Goal: Task Accomplishment & Management: Complete application form

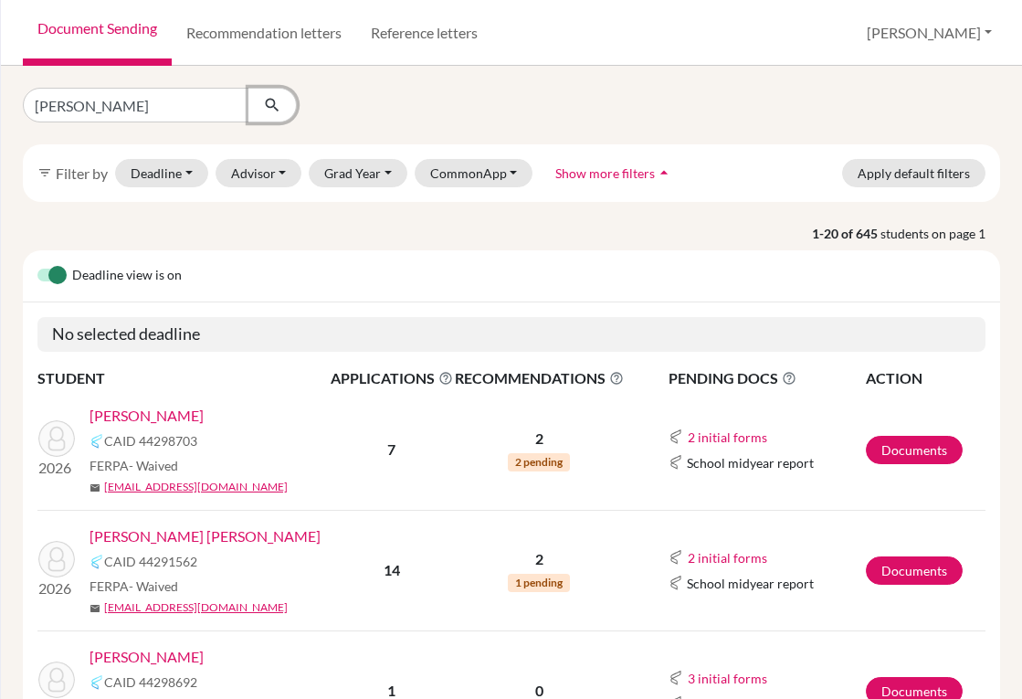
click at [262, 111] on button "submit" at bounding box center [273, 105] width 48 height 35
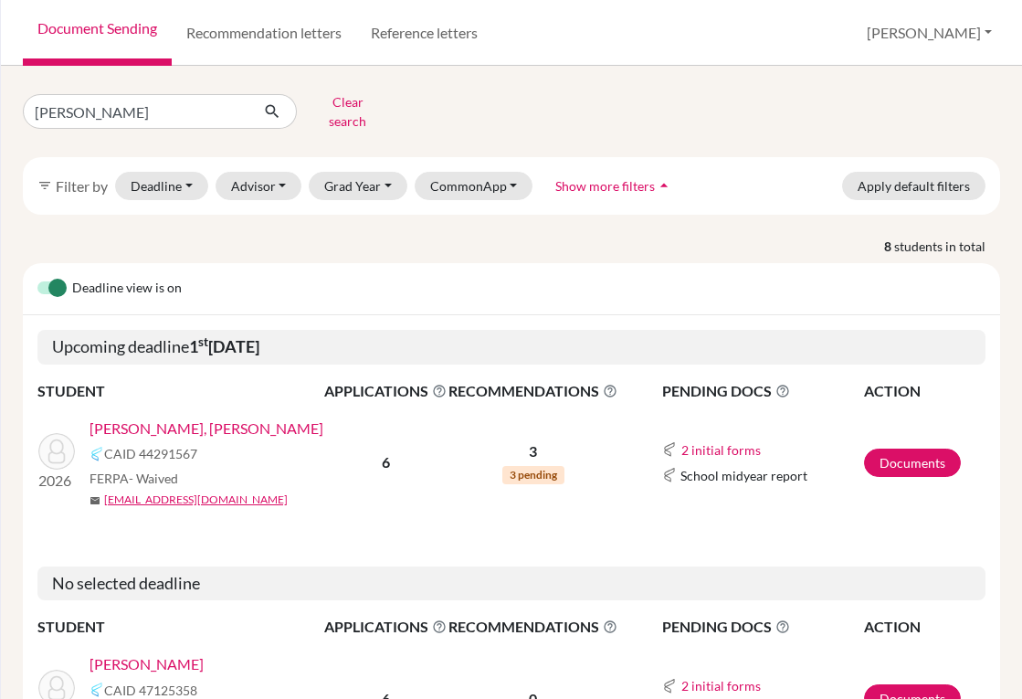
click at [199, 418] on link "Faraj Bueso, Valeria" at bounding box center [207, 429] width 234 height 22
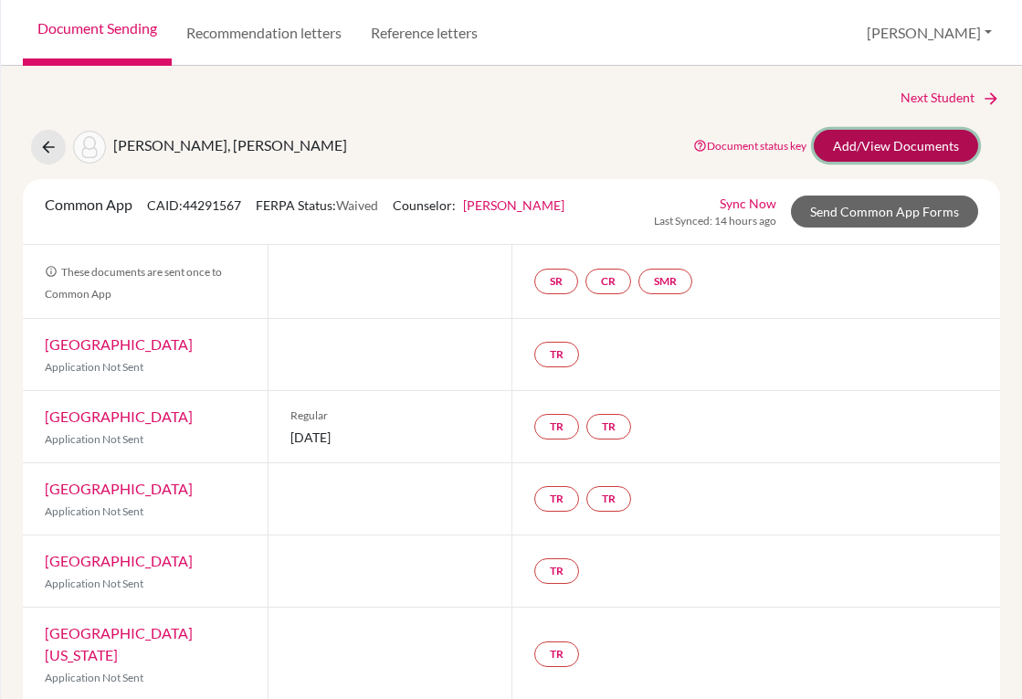
click at [851, 154] on link "Add/View Documents" at bounding box center [896, 146] width 164 height 32
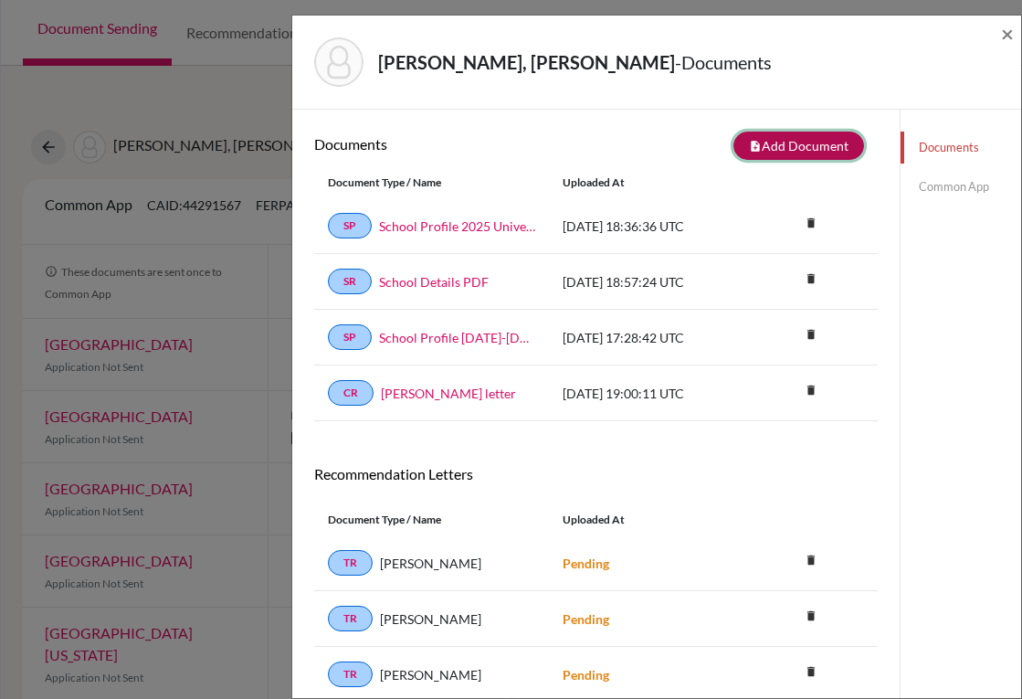
click at [777, 141] on button "note_add Add Document" at bounding box center [799, 146] width 131 height 28
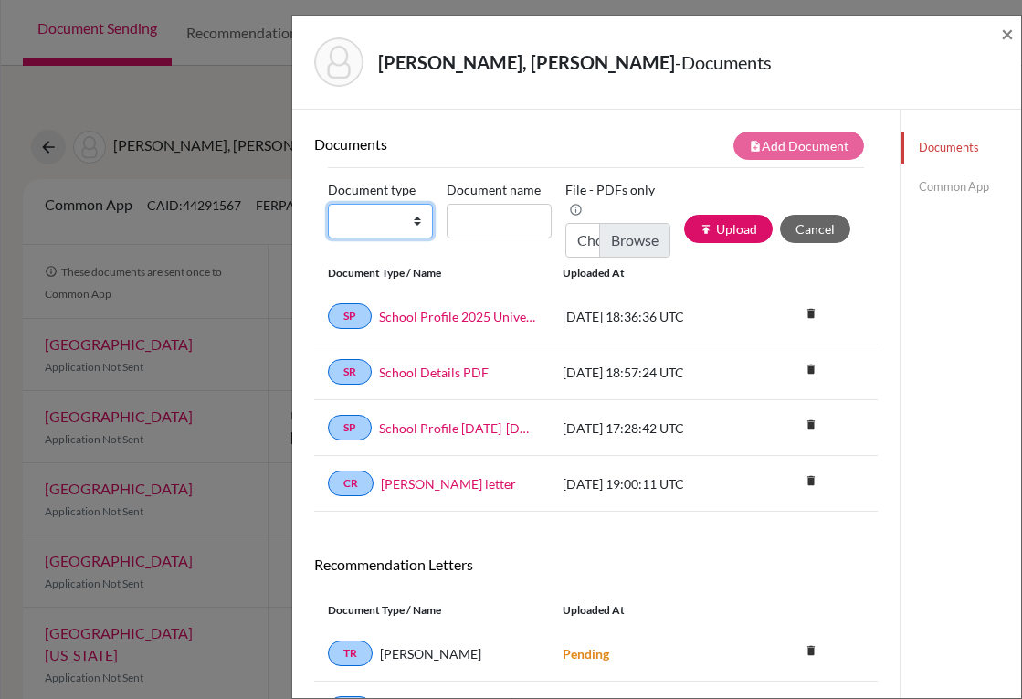
click at [402, 221] on select "Change explanation for Common App reports Counselor recommendation Internationa…" at bounding box center [380, 221] width 105 height 35
select select "2"
click at [328, 204] on select "Change explanation for Common App reports Counselor recommendation Internationa…" at bounding box center [380, 221] width 105 height 35
click at [479, 220] on input "Document name" at bounding box center [499, 221] width 105 height 35
type input "Transcript 9-11"
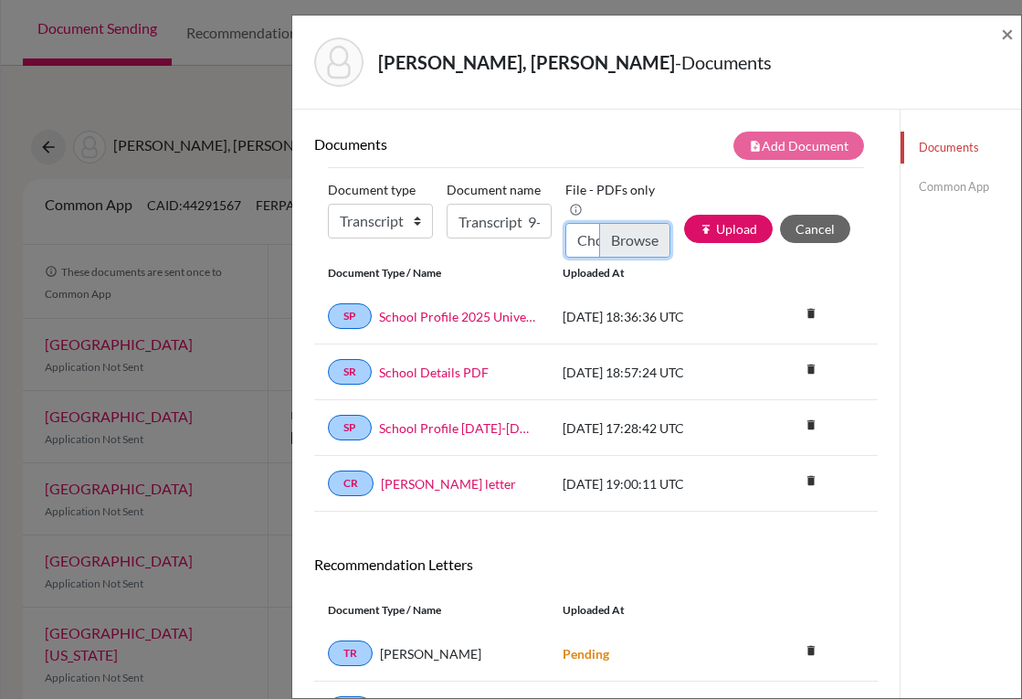
click at [613, 238] on input "Choose file" at bounding box center [618, 240] width 105 height 35
type input "C:\fakepath\[PERSON_NAME] _Transcripts.pdf"
click at [724, 238] on button "publish Upload" at bounding box center [728, 229] width 89 height 28
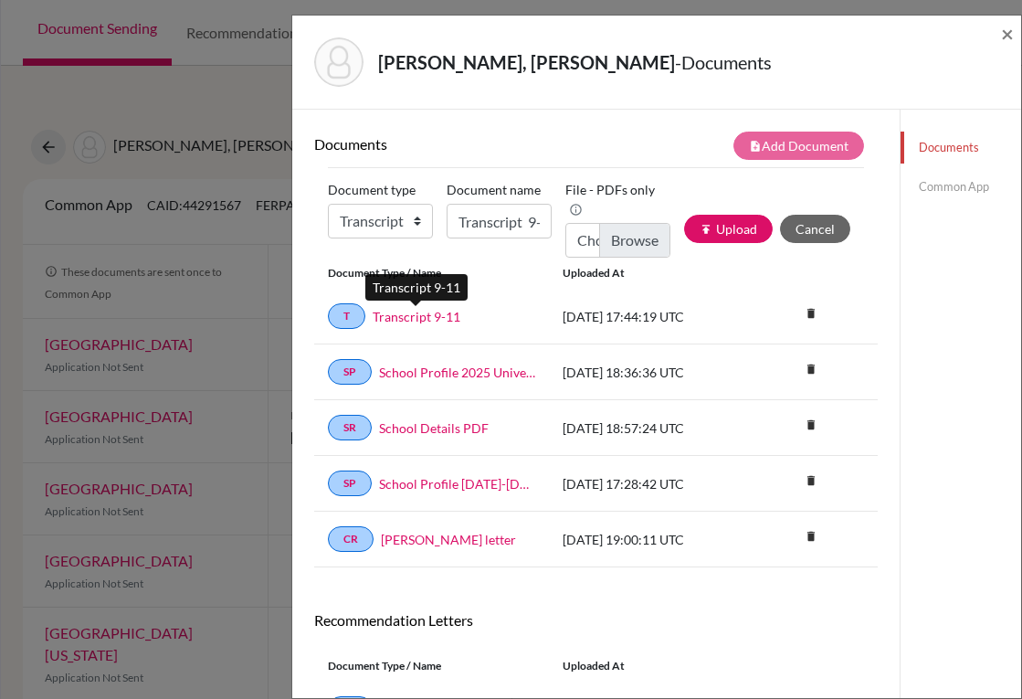
click at [432, 317] on link "Transcript 9-11" at bounding box center [417, 316] width 88 height 19
click at [1002, 36] on span "×" at bounding box center [1007, 33] width 13 height 26
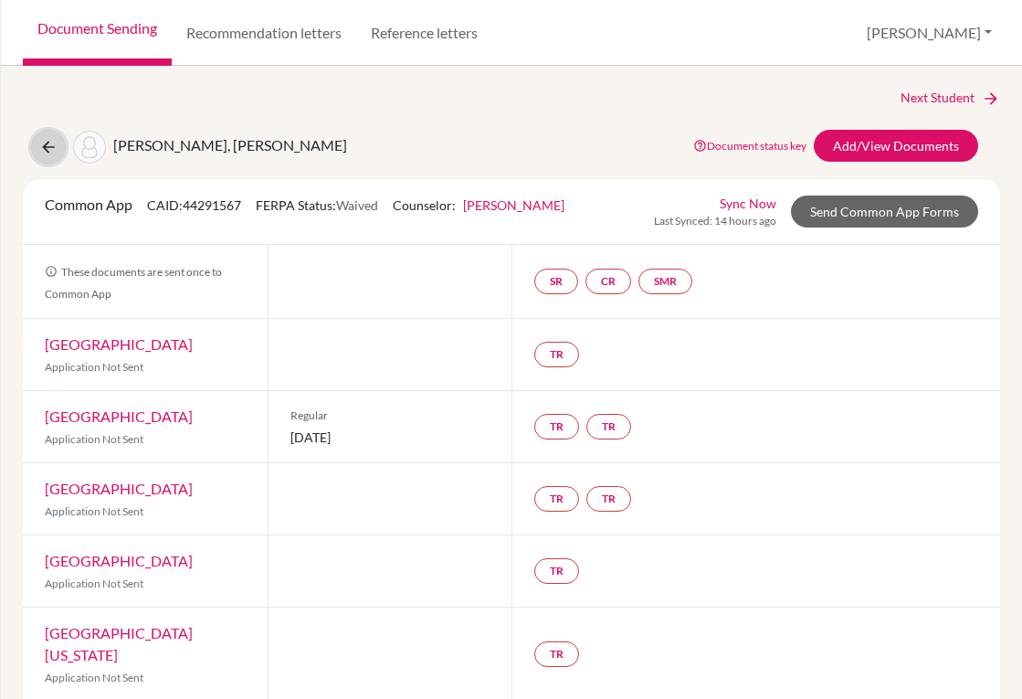
click at [46, 152] on icon at bounding box center [48, 147] width 18 height 18
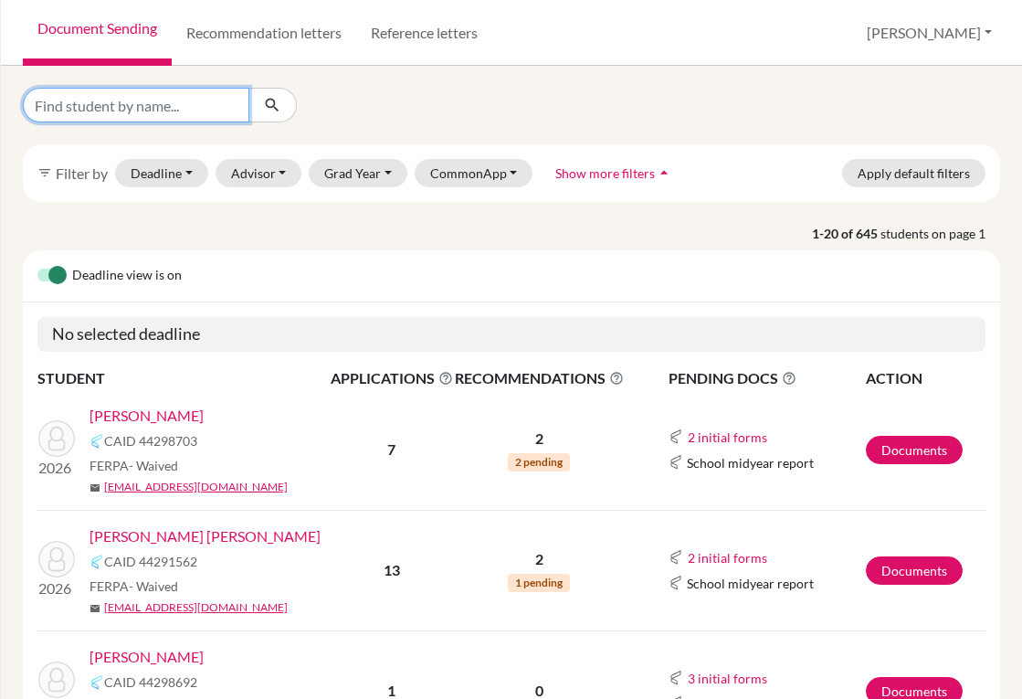
click at [163, 116] on input "Find student by name..." at bounding box center [136, 105] width 227 height 35
type input "faraj"
click at [283, 98] on button "submit" at bounding box center [273, 105] width 48 height 35
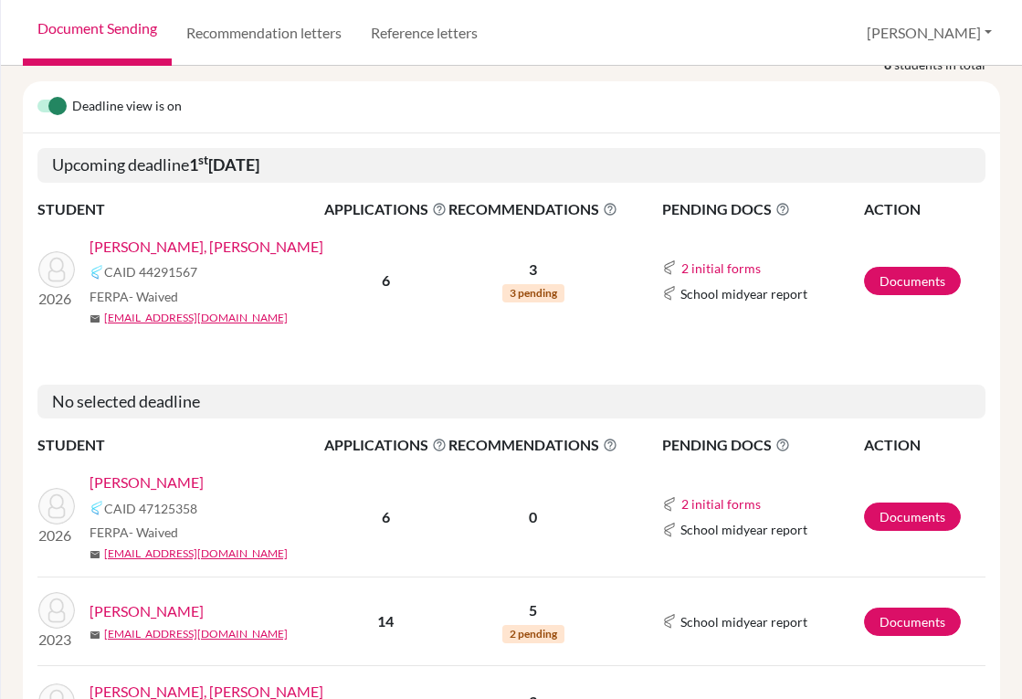
scroll to position [183, 0]
click at [160, 471] on link "Faraj, Gabriel" at bounding box center [147, 482] width 114 height 22
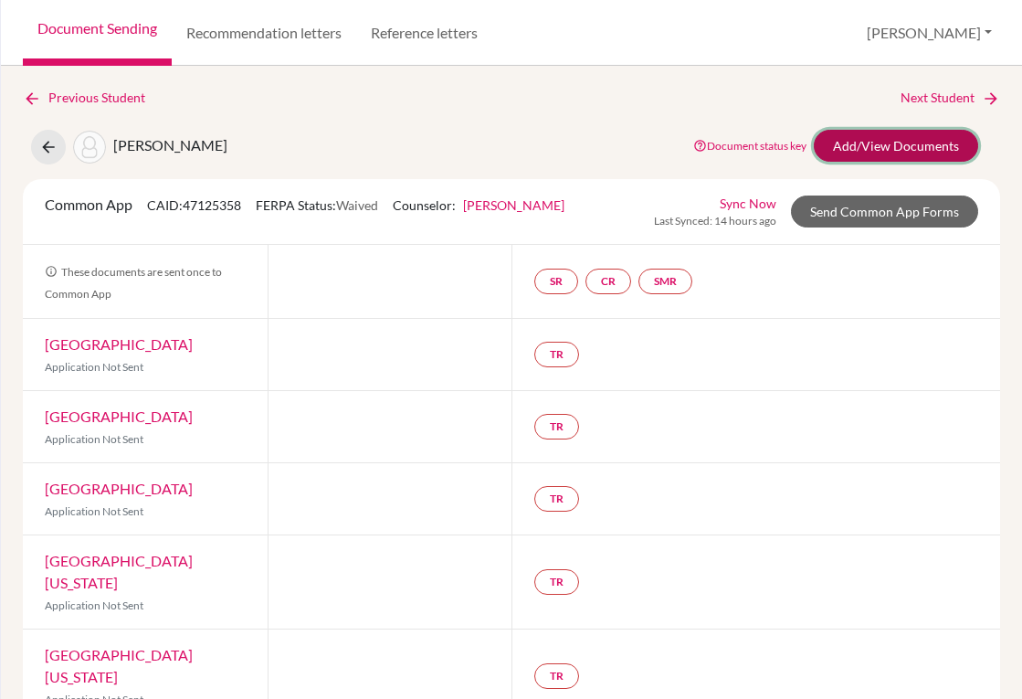
click at [827, 149] on link "Add/View Documents" at bounding box center [896, 146] width 164 height 32
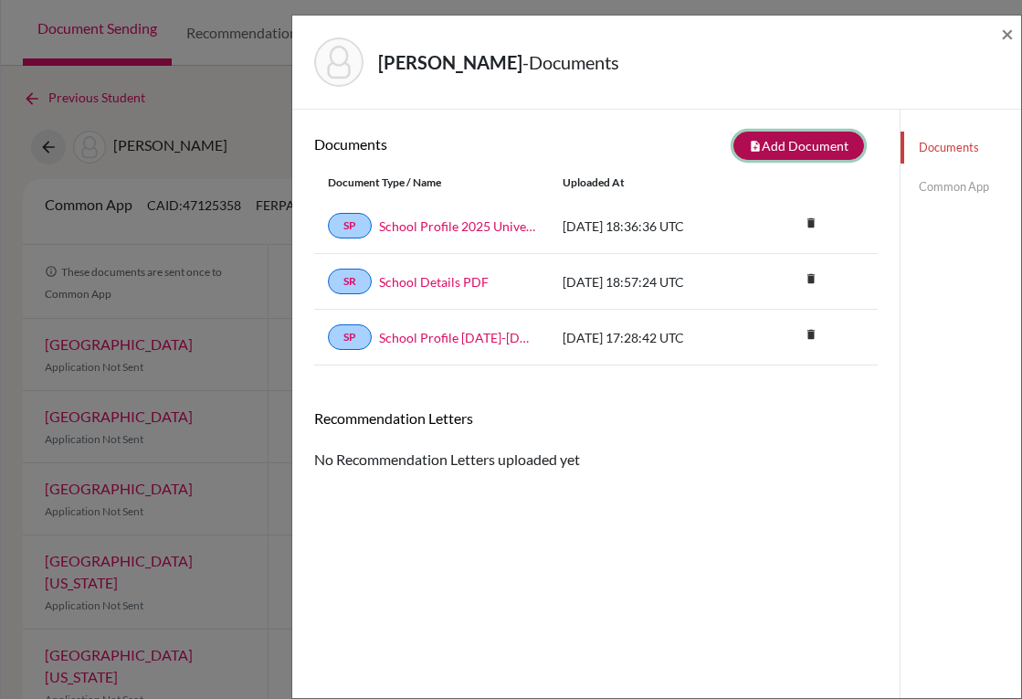
click at [771, 147] on button "note_add Add Document" at bounding box center [799, 146] width 131 height 28
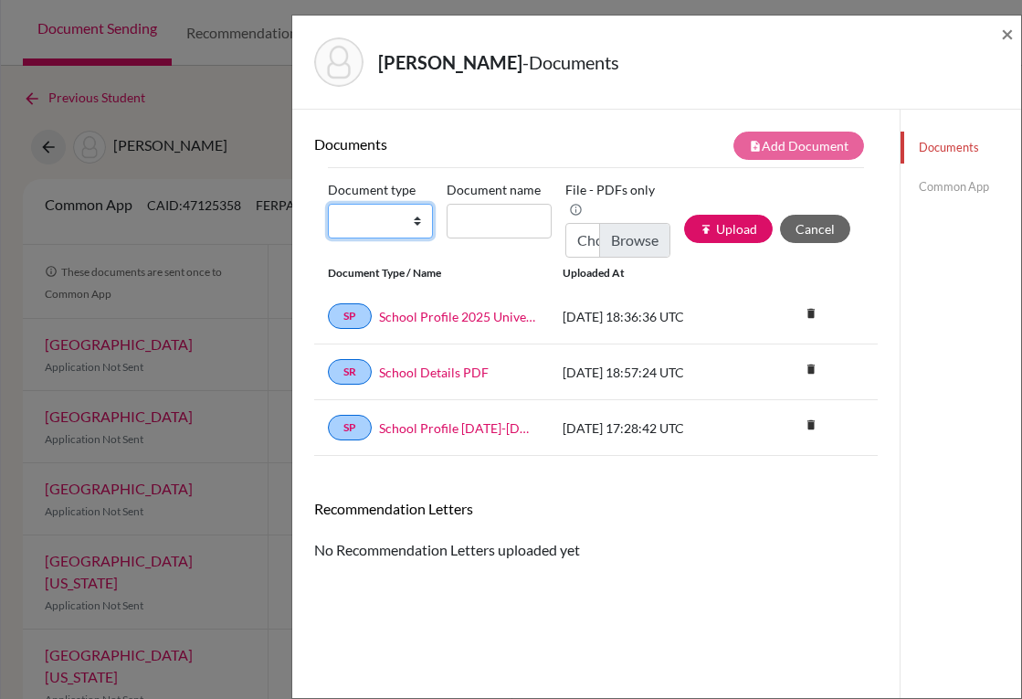
click at [414, 218] on select "Change explanation for Common App reports Counselor recommendation Internationa…" at bounding box center [380, 221] width 105 height 35
select select "2"
click at [328, 204] on select "Change explanation for Common App reports Counselor recommendation Internationa…" at bounding box center [380, 221] width 105 height 35
click at [467, 221] on input "Document name" at bounding box center [499, 221] width 105 height 35
type input "Transcript 9-11"
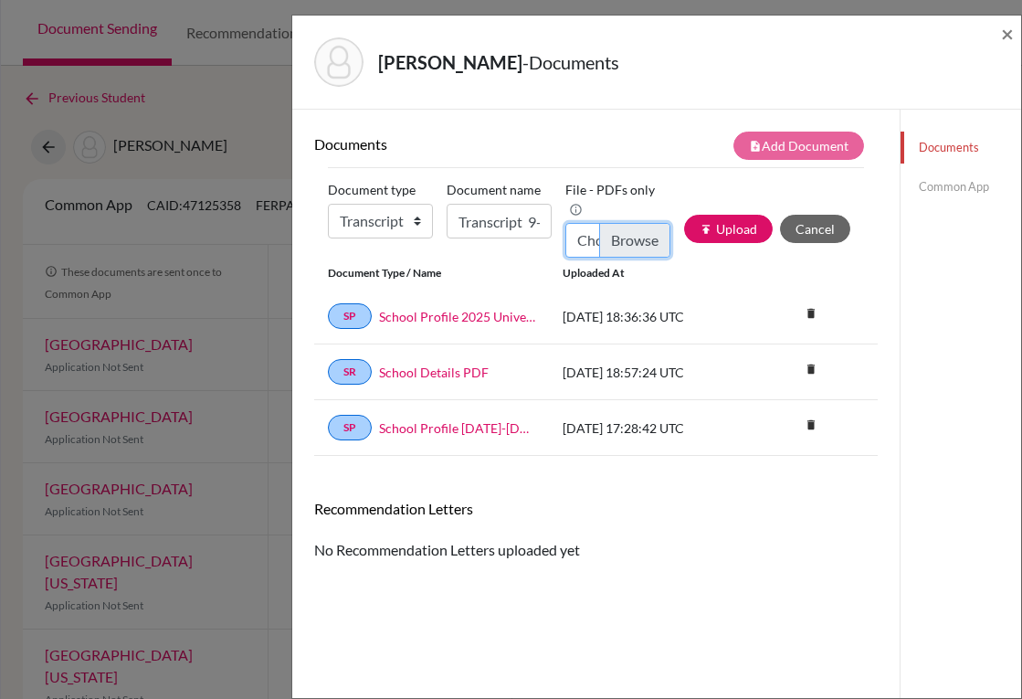
click at [625, 234] on input "Choose file" at bounding box center [618, 240] width 105 height 35
type input "C:\fakepath\Gabriel Faraj_Transcripts.pdf"
click at [702, 233] on button "publish Upload" at bounding box center [728, 229] width 89 height 28
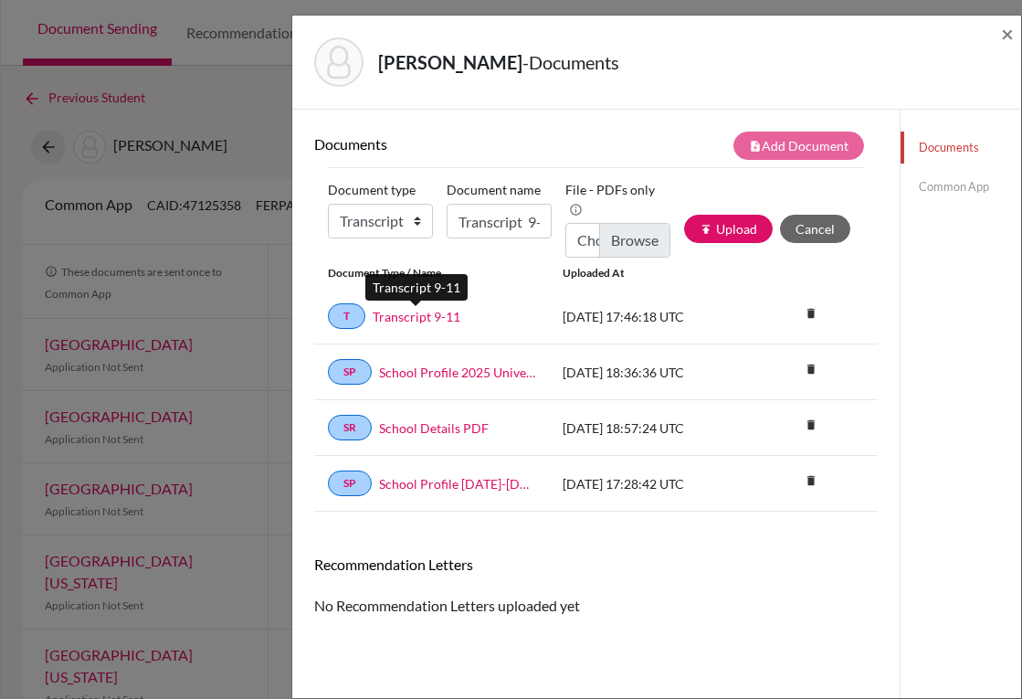
click at [416, 317] on link "Transcript 9-11" at bounding box center [417, 316] width 88 height 19
click at [1006, 31] on span "×" at bounding box center [1007, 33] width 13 height 26
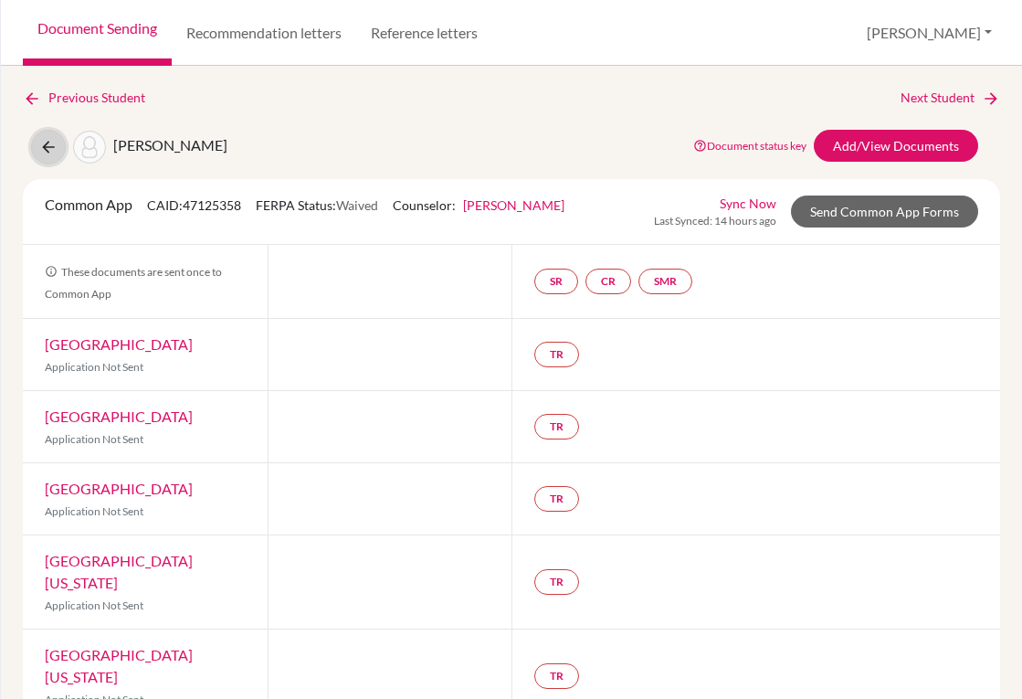
click at [58, 145] on button at bounding box center [48, 147] width 35 height 35
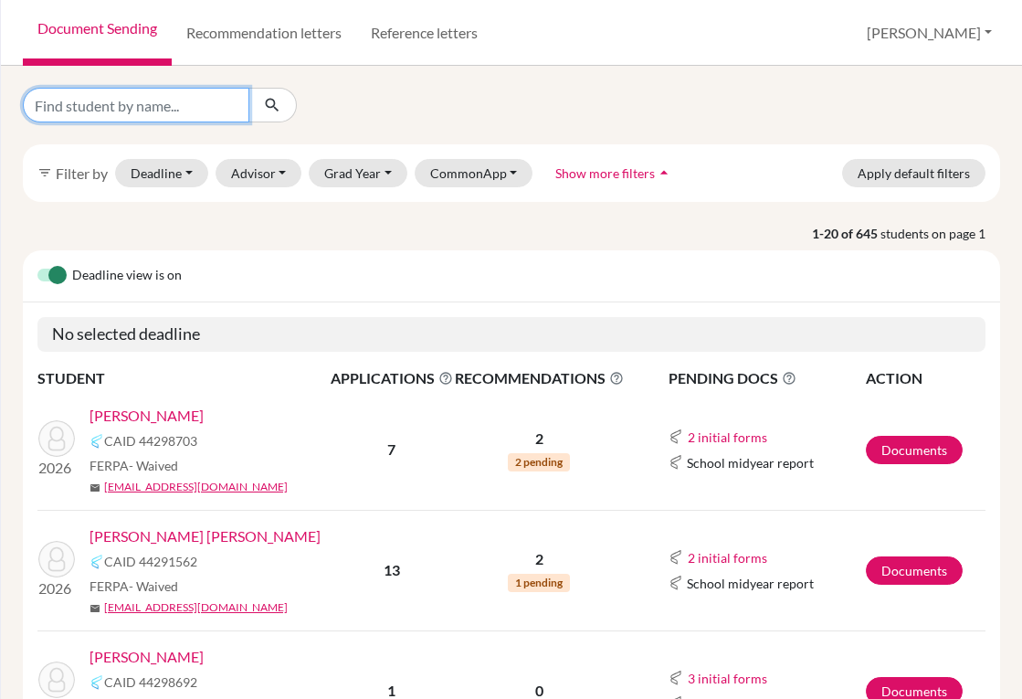
click at [165, 111] on input "Find student by name..." at bounding box center [136, 105] width 227 height 35
type input "fleming"
click at [271, 110] on icon "submit" at bounding box center [272, 105] width 18 height 18
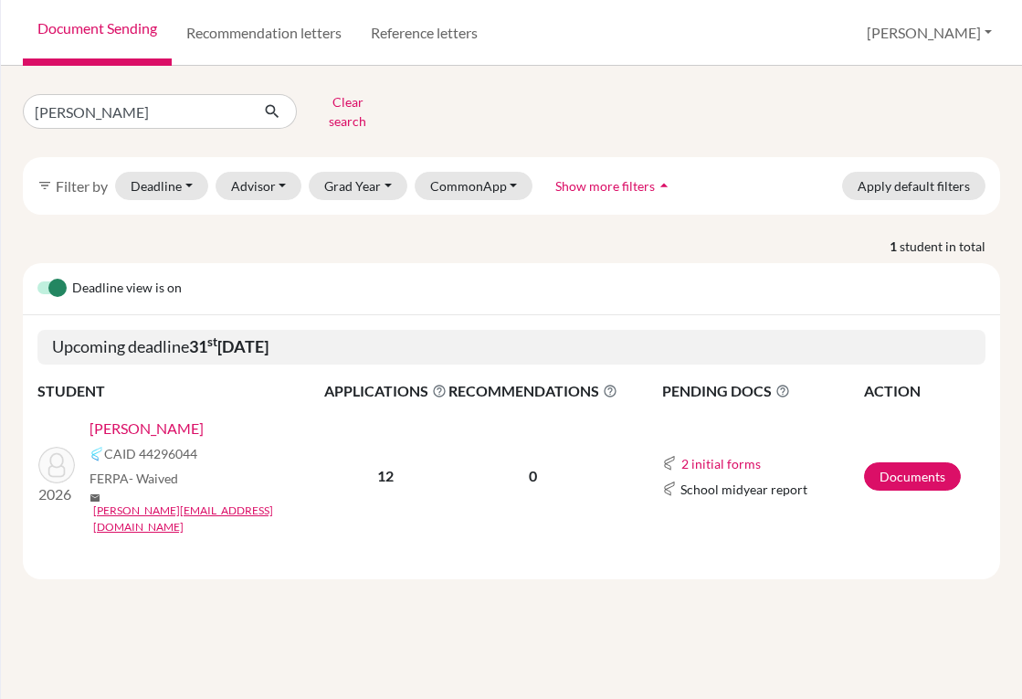
click at [180, 418] on link "[PERSON_NAME]" at bounding box center [147, 429] width 114 height 22
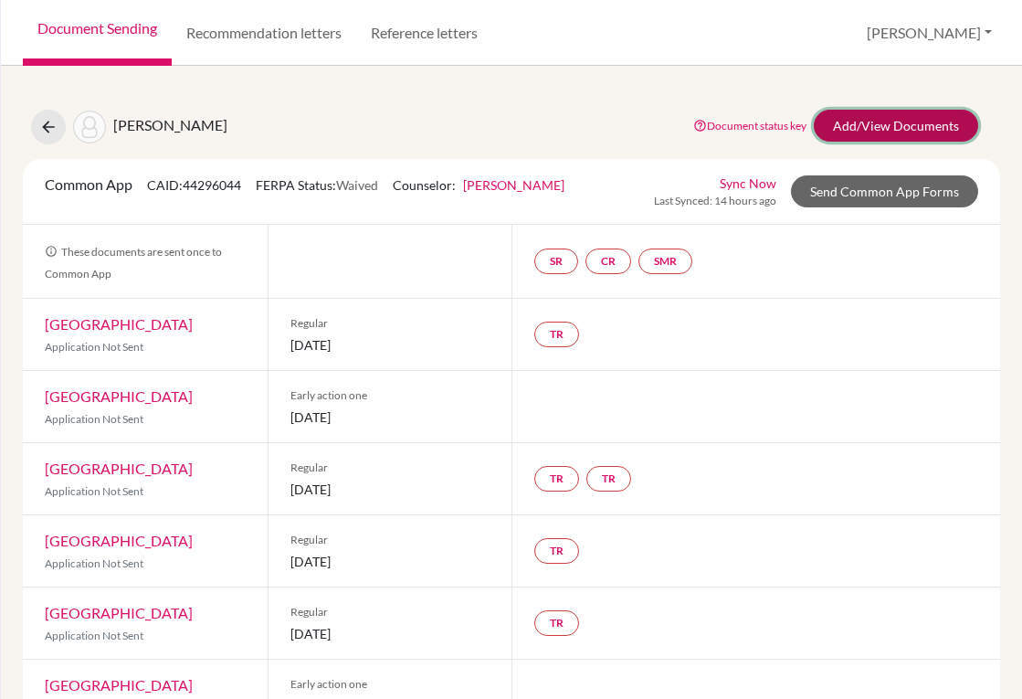
click at [846, 130] on link "Add/View Documents" at bounding box center [896, 126] width 164 height 32
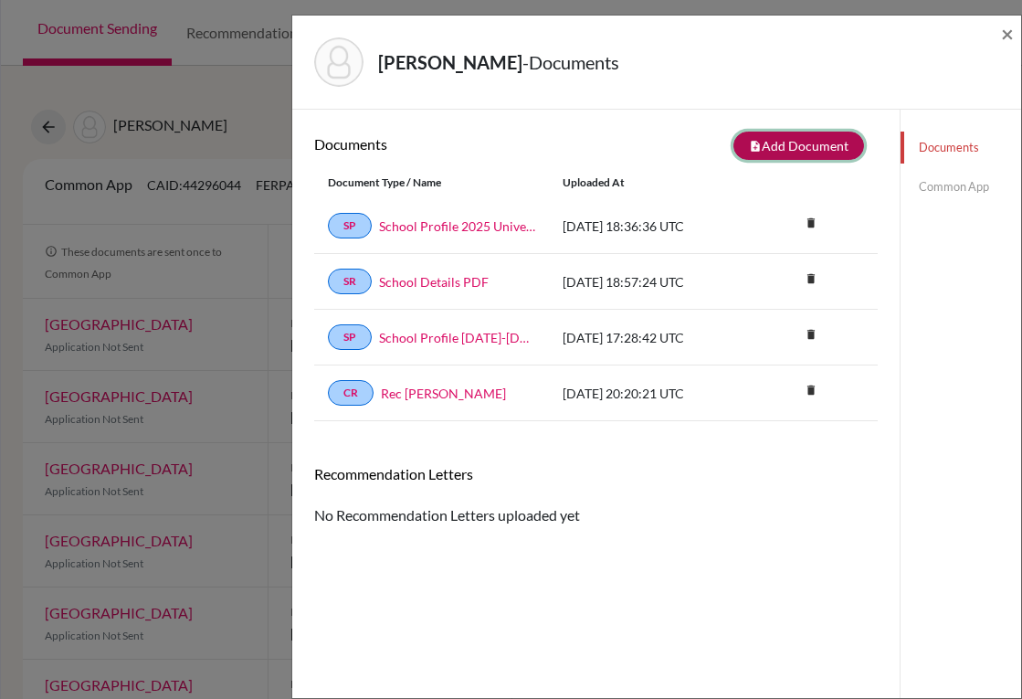
click at [749, 147] on icon "note_add" at bounding box center [755, 146] width 13 height 13
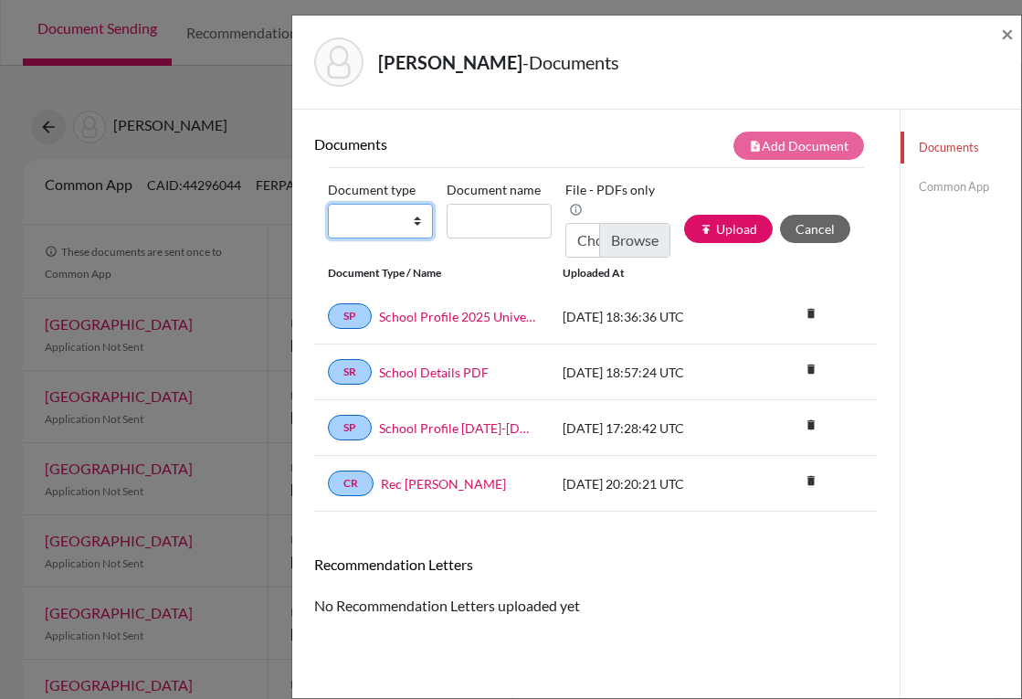
click at [409, 224] on select "Change explanation for Common App reports Counselor recommendation Internationa…" at bounding box center [380, 221] width 105 height 35
select select "2"
click at [328, 204] on select "Change explanation for Common App reports Counselor recommendation Internationa…" at bounding box center [380, 221] width 105 height 35
click at [498, 219] on input "Document name" at bounding box center [499, 221] width 105 height 35
type input "Transcript 9-11"
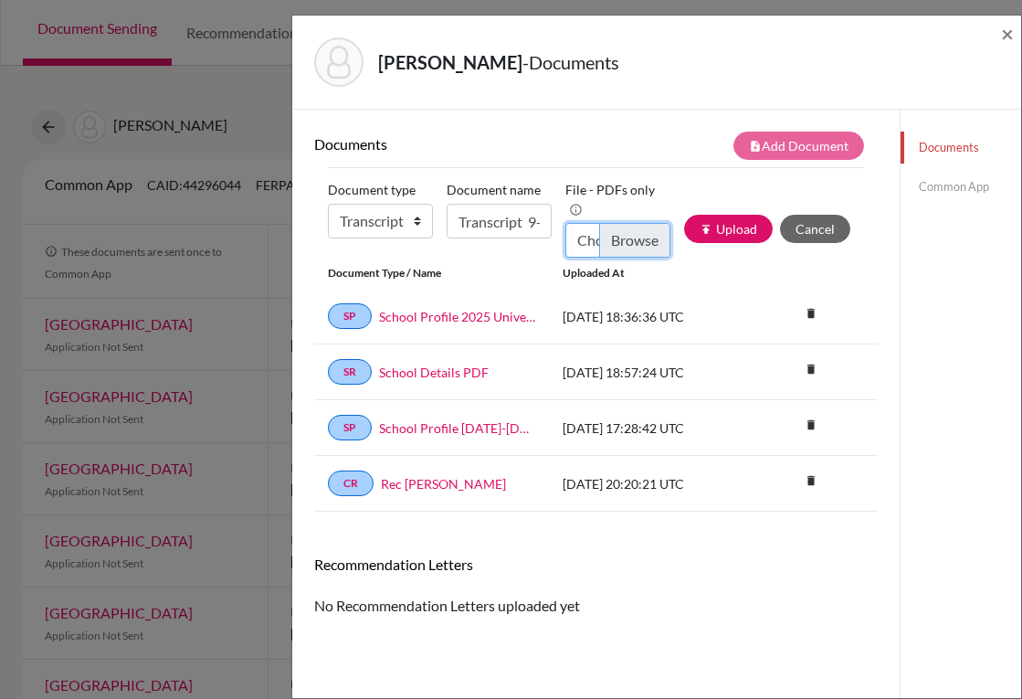
click at [612, 237] on input "Choose file" at bounding box center [618, 240] width 105 height 35
type input "C:\fakepath\Natalie Fleming_Transcripts_.pdf"
click at [710, 236] on button "publish Upload" at bounding box center [728, 229] width 89 height 28
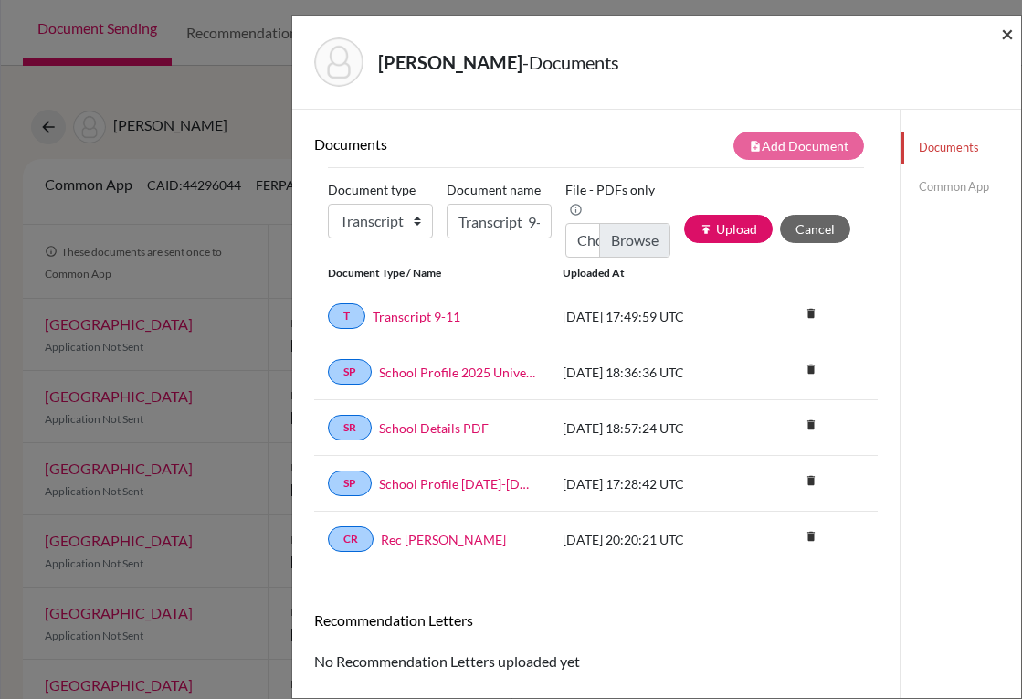
click at [1005, 37] on span "×" at bounding box center [1007, 33] width 13 height 26
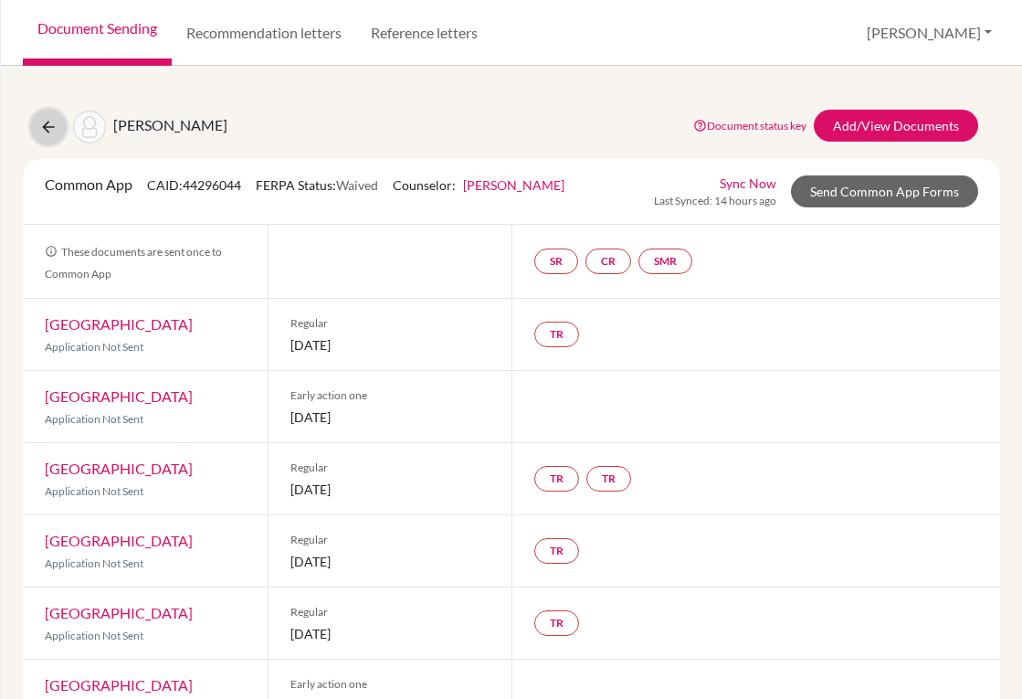
click at [52, 132] on icon at bounding box center [48, 127] width 18 height 18
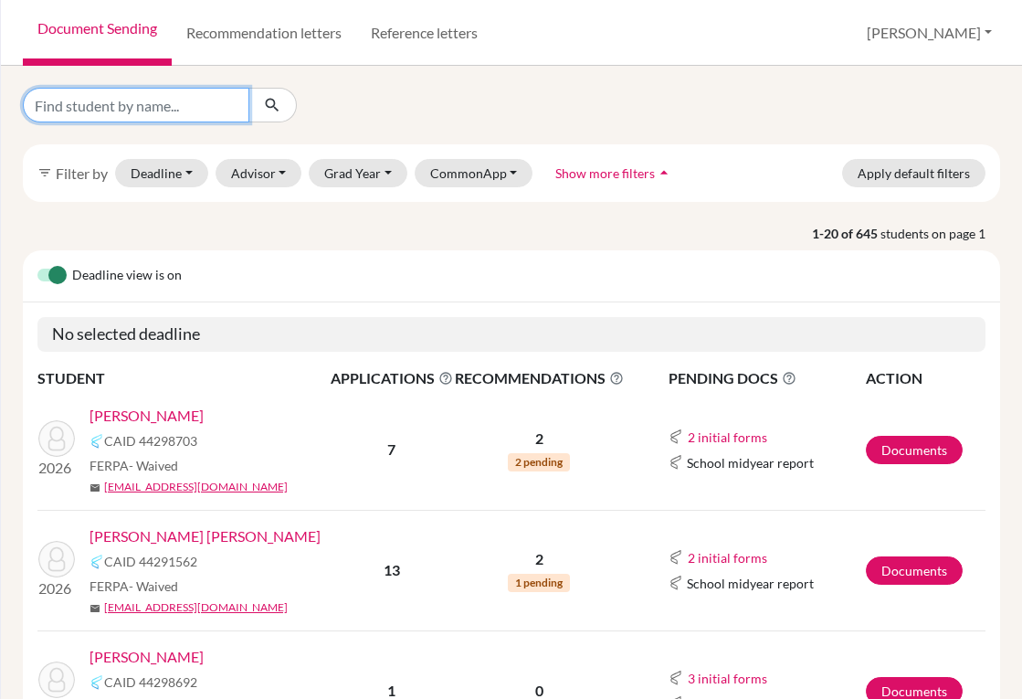
click at [100, 117] on input "Find student by name..." at bounding box center [136, 105] width 227 height 35
type input "[PERSON_NAME]"
click at [277, 113] on icon "submit" at bounding box center [272, 105] width 18 height 18
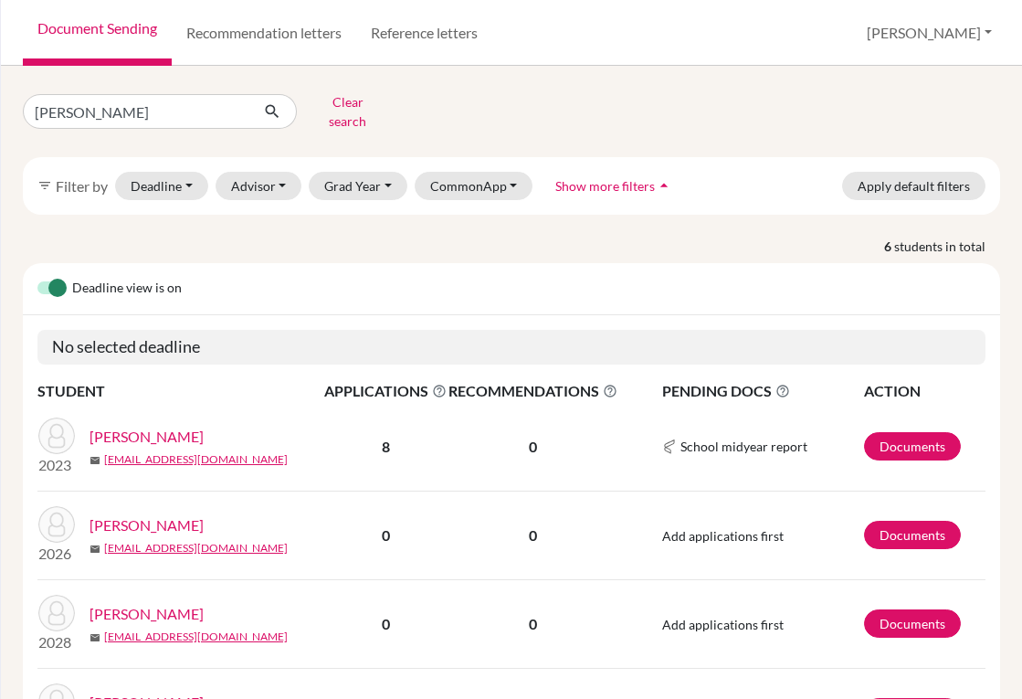
click at [161, 515] on link "Flores, Carlos" at bounding box center [147, 525] width 114 height 22
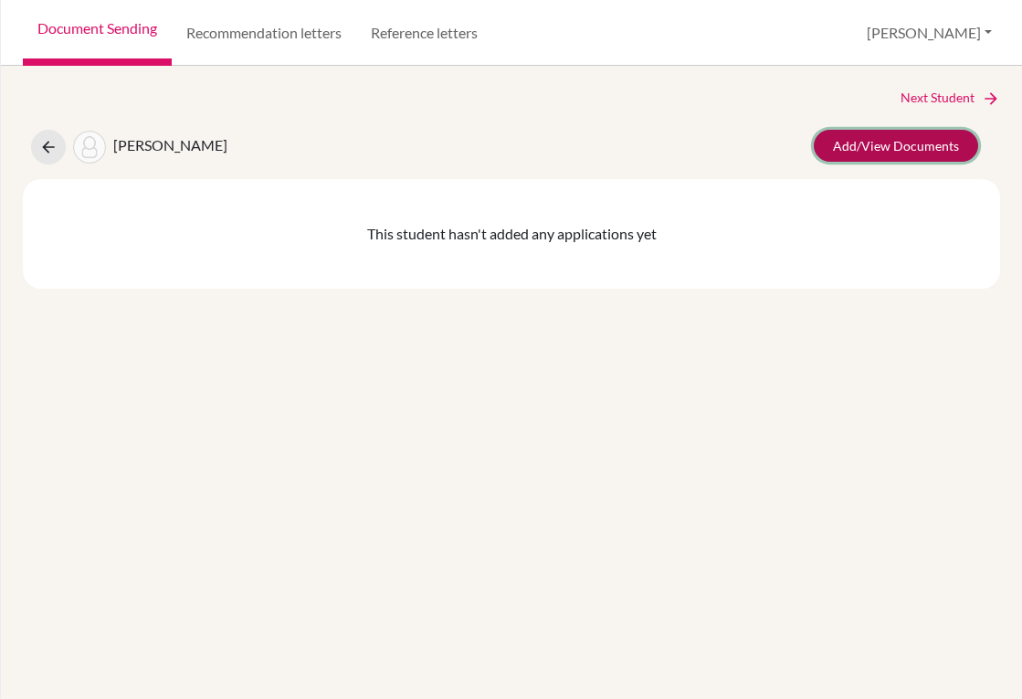
click at [857, 155] on link "Add/View Documents" at bounding box center [896, 146] width 164 height 32
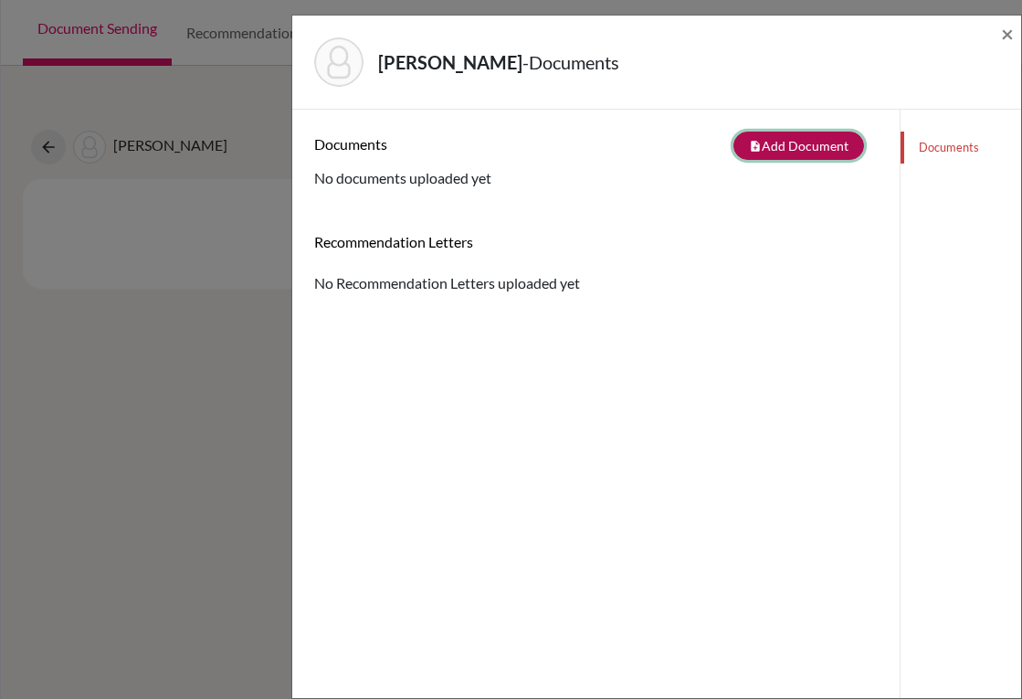
click at [770, 155] on button "note_add Add Document" at bounding box center [799, 146] width 131 height 28
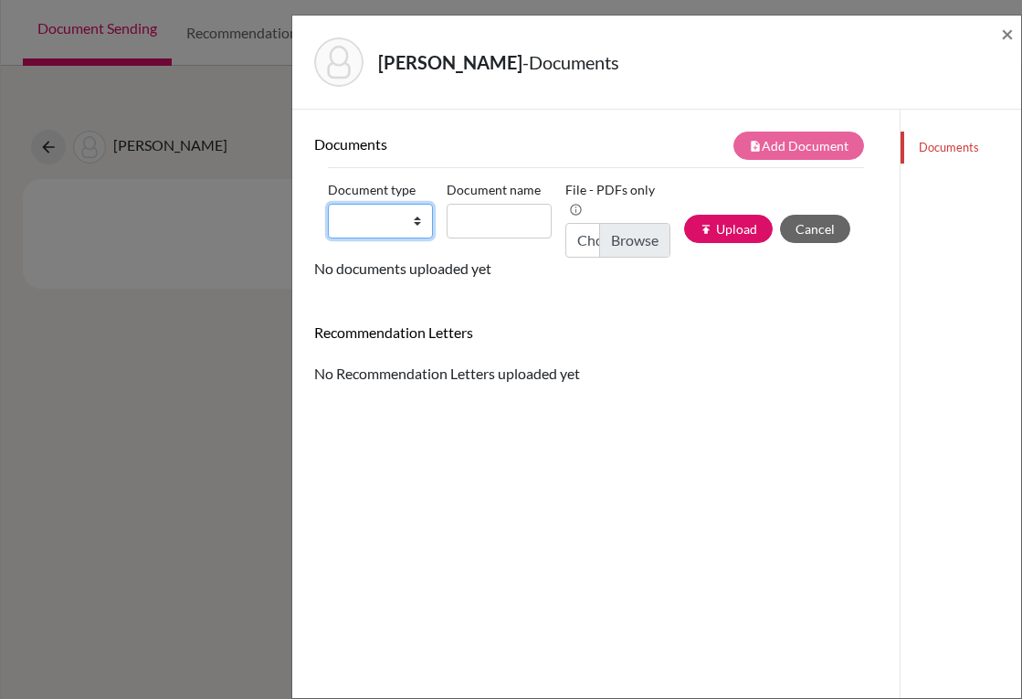
click at [417, 226] on select "Change explanation for Common App reports Counselor recommendation Internationa…" at bounding box center [380, 221] width 105 height 35
select select "2"
click at [328, 204] on select "Change explanation for Common App reports Counselor recommendation Internationa…" at bounding box center [380, 221] width 105 height 35
click at [515, 209] on input "Document name" at bounding box center [499, 221] width 105 height 35
type input "Transcript 9-11"
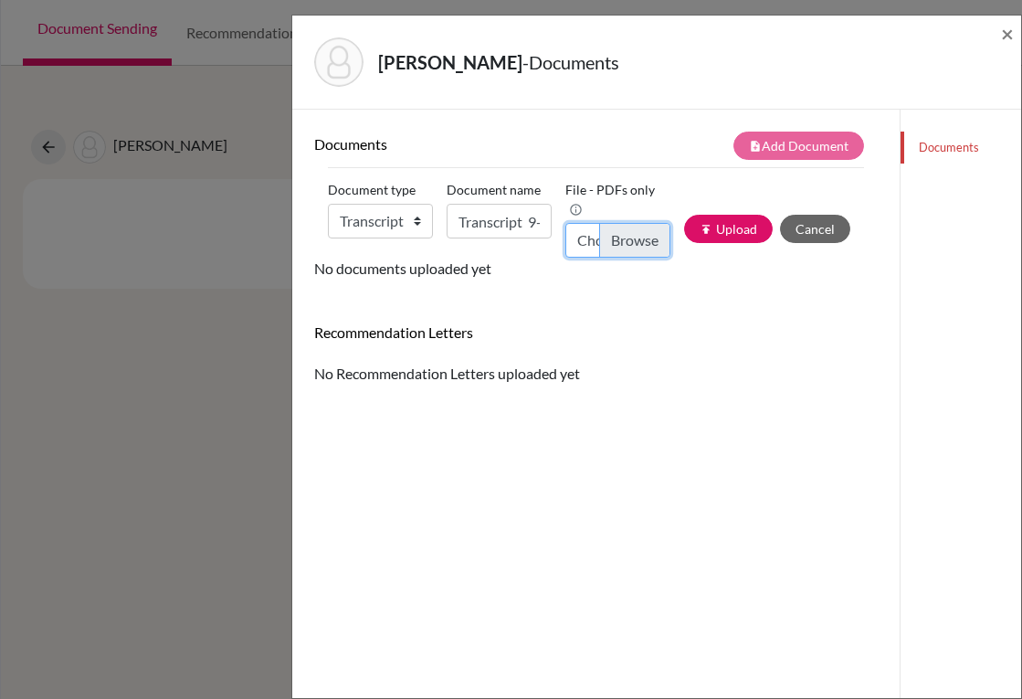
click at [610, 238] on input "Choose file" at bounding box center [618, 240] width 105 height 35
click at [629, 238] on input "Choose file" at bounding box center [618, 240] width 105 height 35
type input "C:\fakepath\Carlos Flores_Transcripts.pdf"
click at [703, 222] on button "publish Upload" at bounding box center [728, 229] width 89 height 28
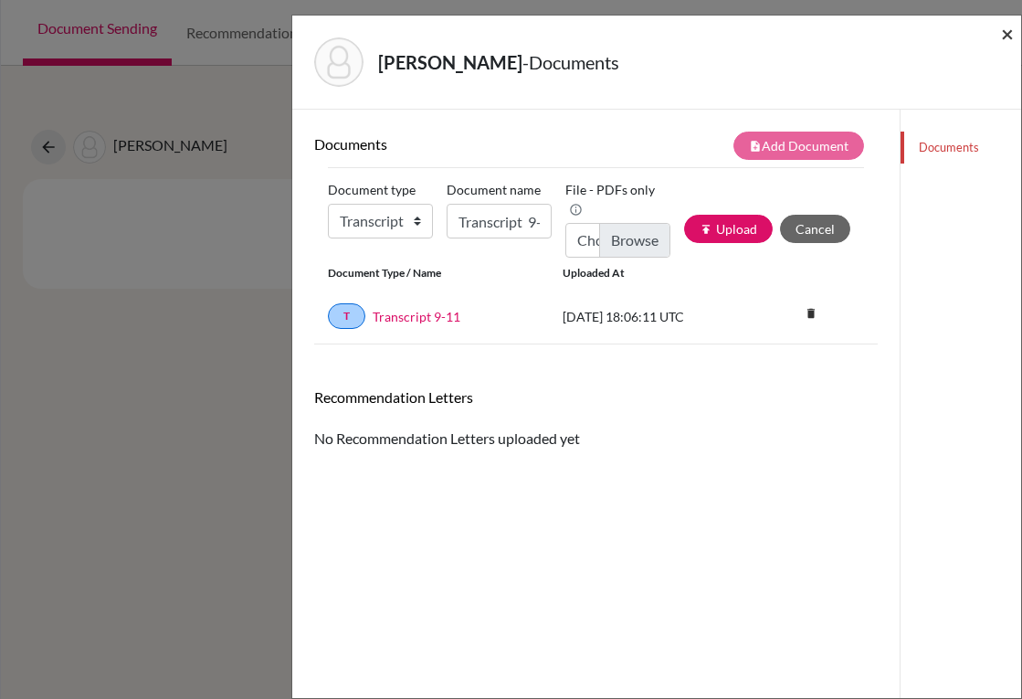
click at [1002, 37] on span "×" at bounding box center [1007, 33] width 13 height 26
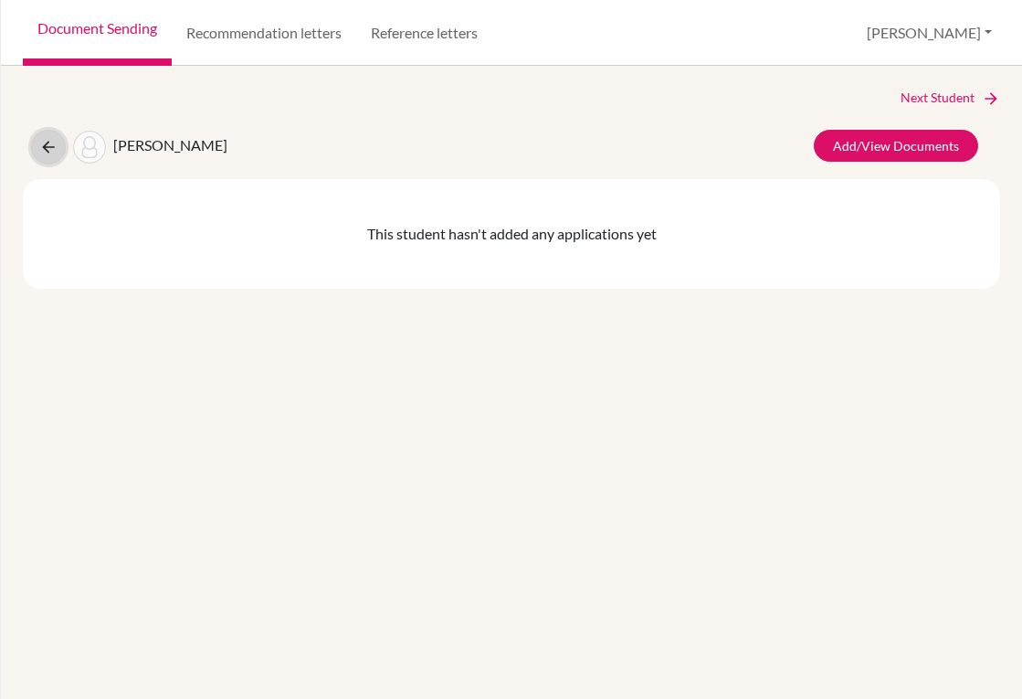
click at [57, 150] on icon at bounding box center [48, 147] width 18 height 18
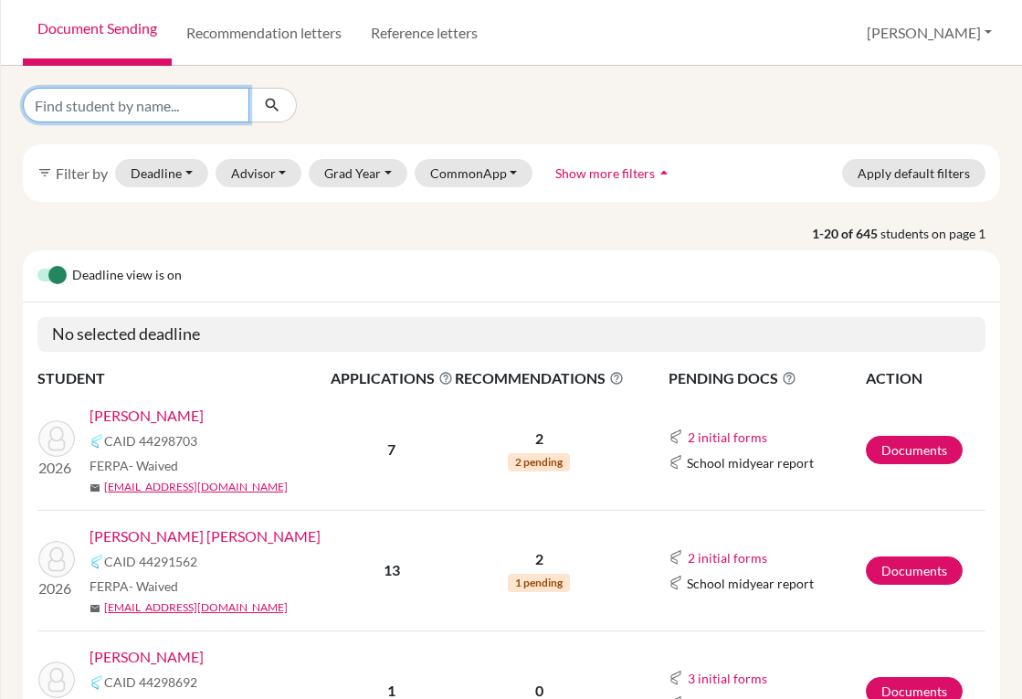
click at [120, 109] on input "Find student by name..." at bounding box center [136, 105] width 227 height 35
type input "fonseca"
click at [264, 105] on icon "submit" at bounding box center [272, 105] width 18 height 18
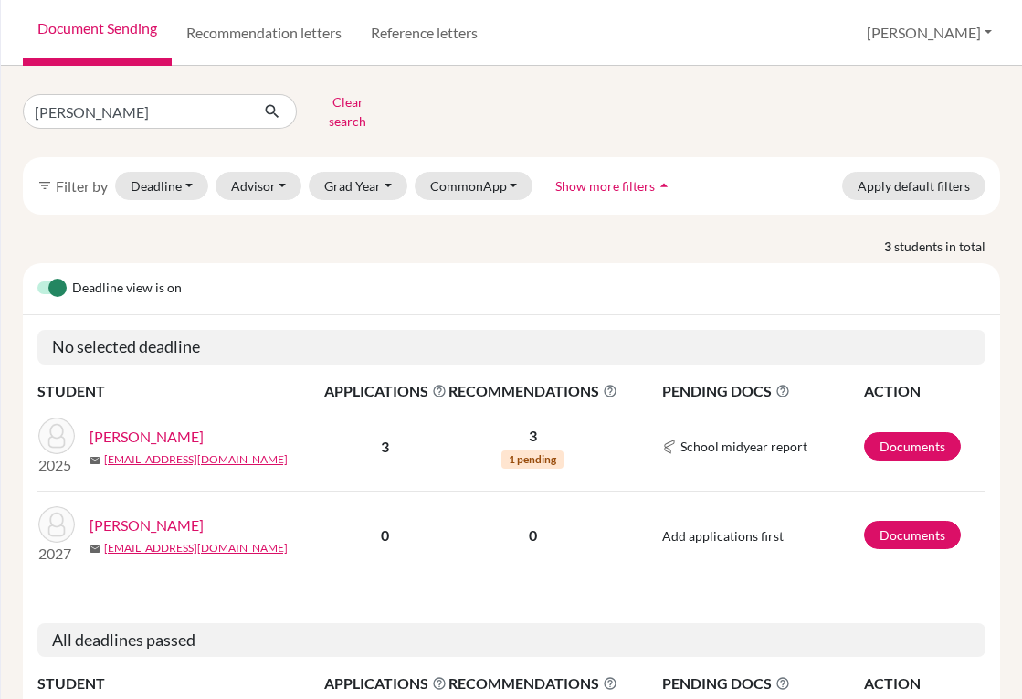
click at [144, 518] on link "Fonseca, Reggina" at bounding box center [147, 525] width 114 height 22
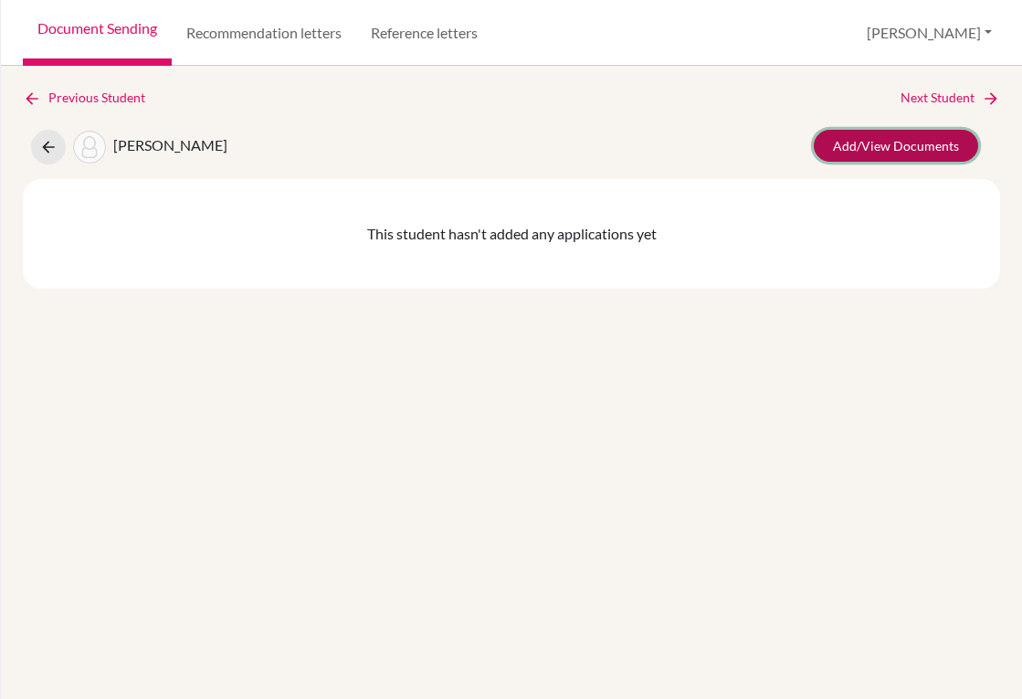
click at [947, 151] on link "Add/View Documents" at bounding box center [896, 146] width 164 height 32
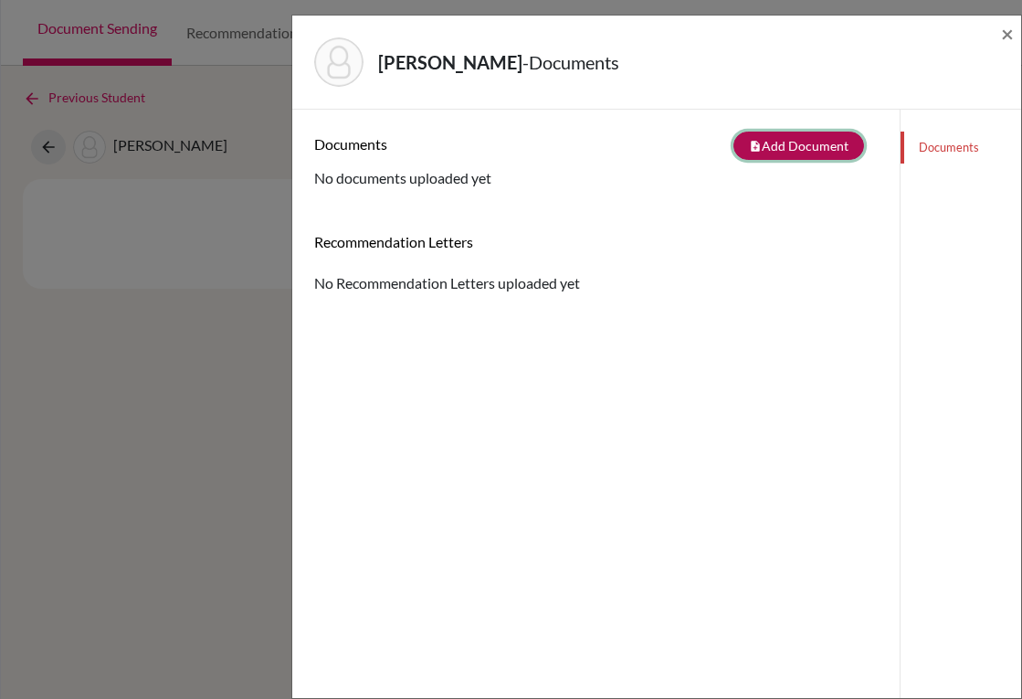
click at [843, 146] on button "note_add Add Document" at bounding box center [799, 146] width 131 height 28
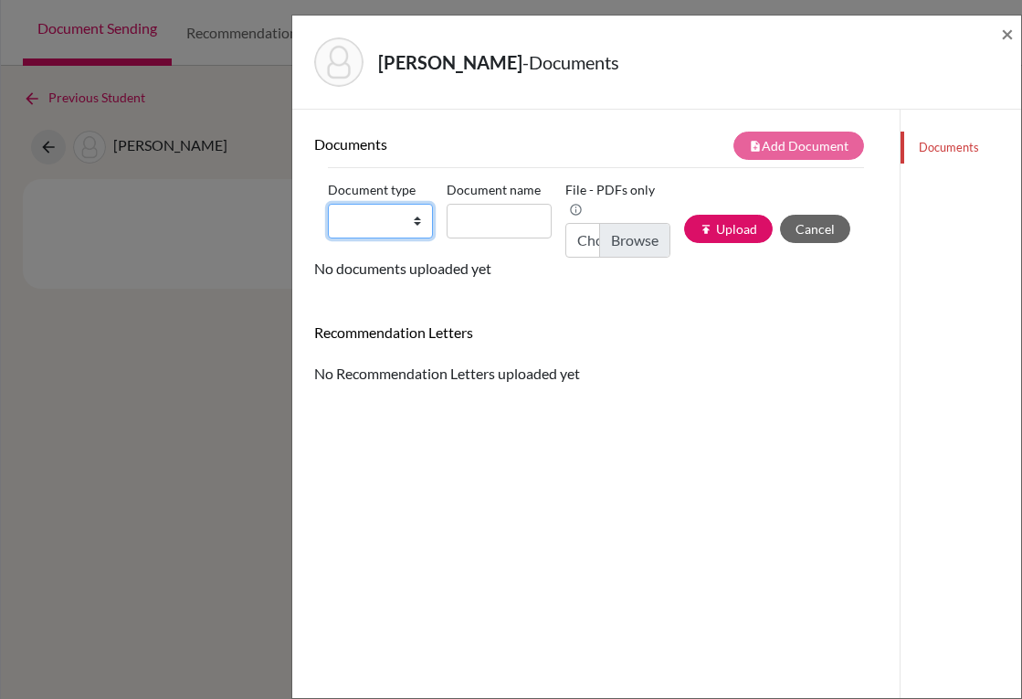
click at [409, 227] on select "Change explanation for Common App reports Counselor recommendation Internationa…" at bounding box center [380, 221] width 105 height 35
select select "2"
click at [328, 204] on select "Change explanation for Common App reports Counselor recommendation Internationa…" at bounding box center [380, 221] width 105 height 35
click at [495, 214] on input "Document name" at bounding box center [499, 221] width 105 height 35
type input "Transcript 9-11"
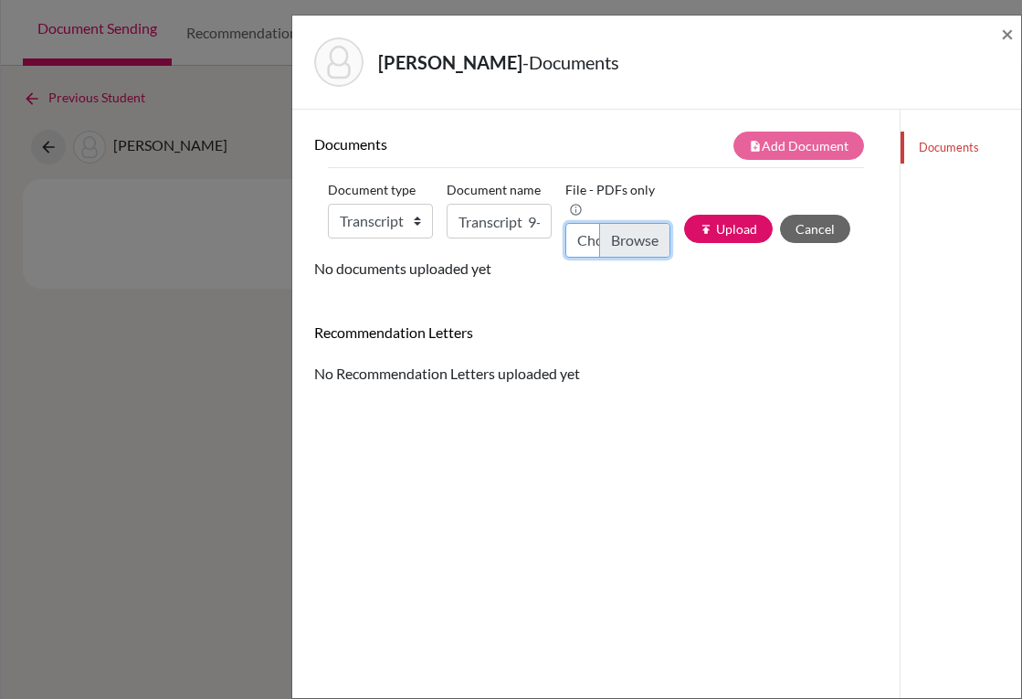
click at [622, 238] on input "Choose file" at bounding box center [618, 240] width 105 height 35
type input "C:\fakepath\Reggina Fonseca_Transcripts.pdf"
click at [733, 227] on button "publish Upload" at bounding box center [728, 229] width 89 height 28
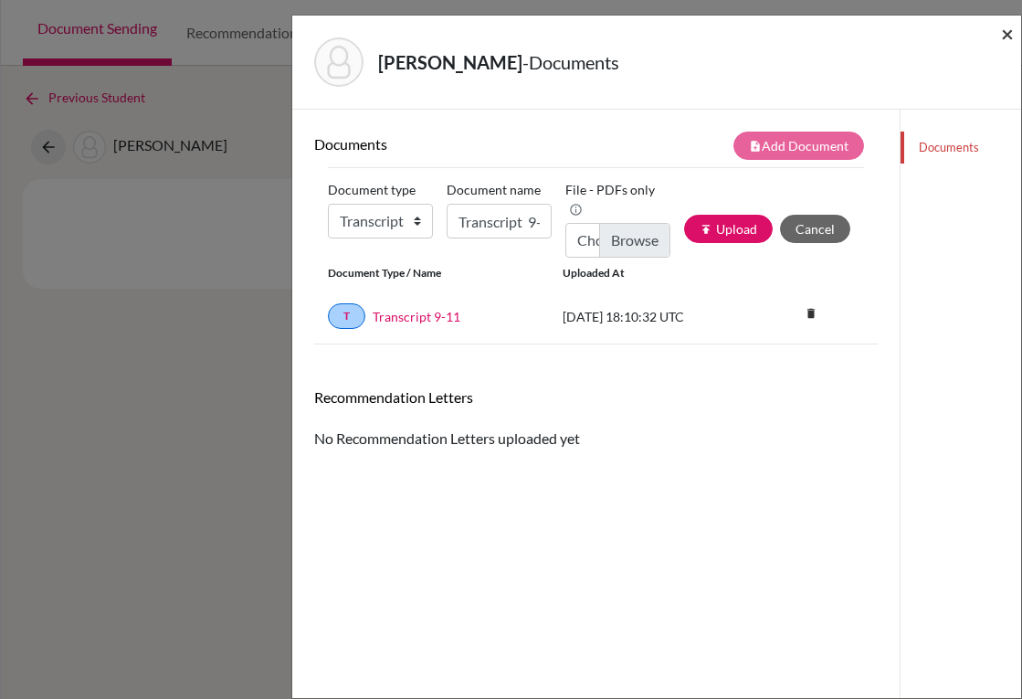
click at [1010, 37] on span "×" at bounding box center [1007, 33] width 13 height 26
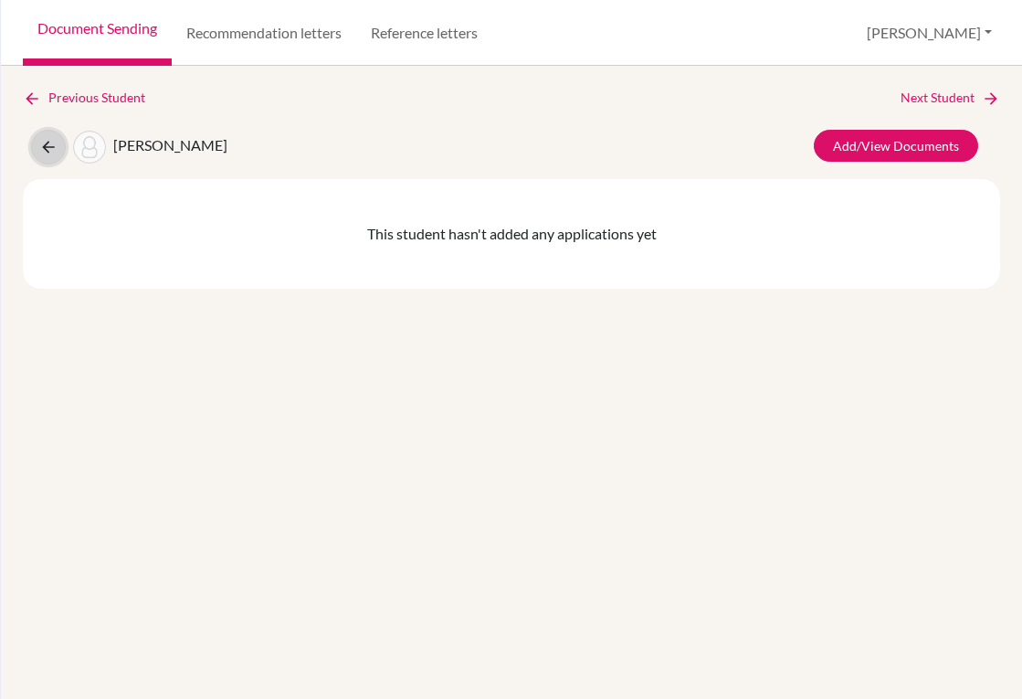
click at [43, 151] on icon at bounding box center [48, 147] width 18 height 18
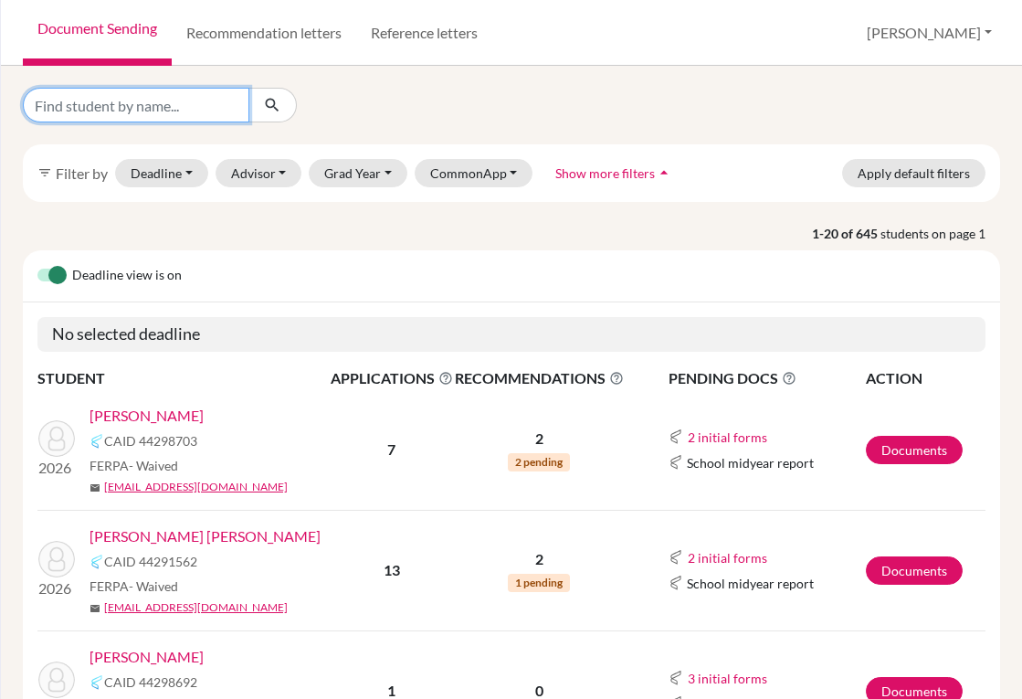
click at [173, 109] on input "Find student by name..." at bounding box center [136, 105] width 227 height 35
type input "[PERSON_NAME]"
click at [263, 100] on icon "submit" at bounding box center [272, 105] width 18 height 18
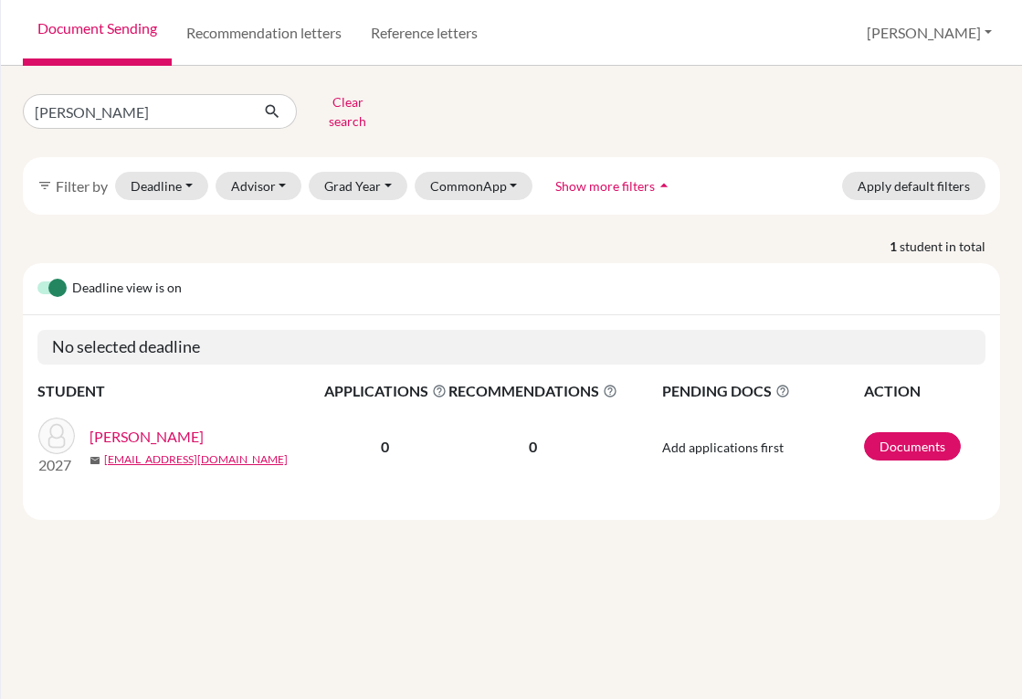
click at [190, 426] on link "[PERSON_NAME]" at bounding box center [147, 437] width 114 height 22
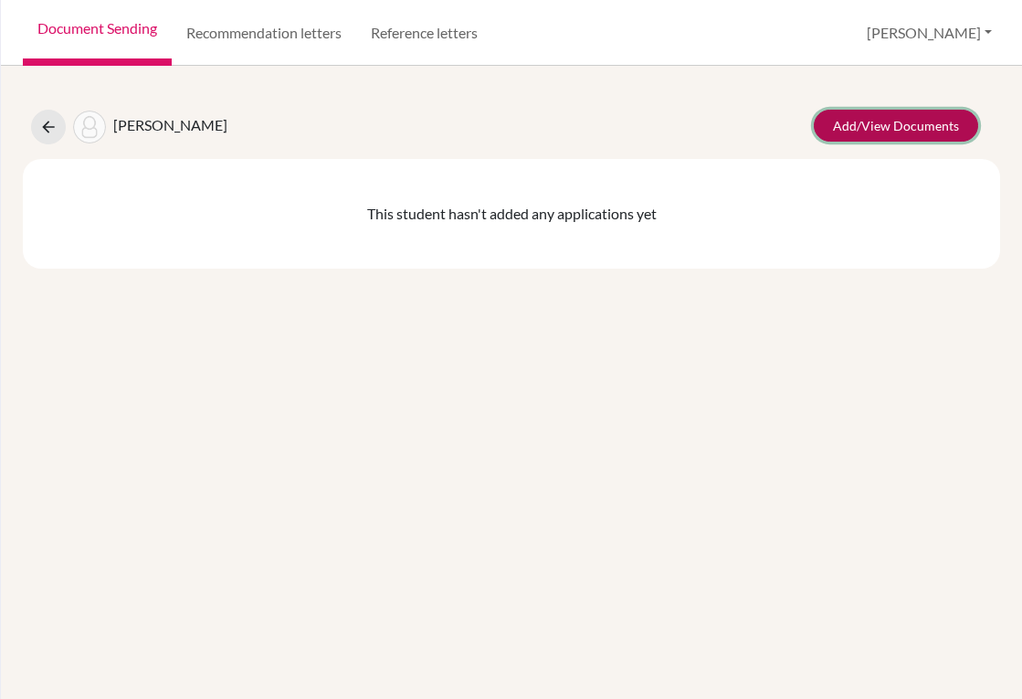
click at [859, 126] on link "Add/View Documents" at bounding box center [896, 126] width 164 height 32
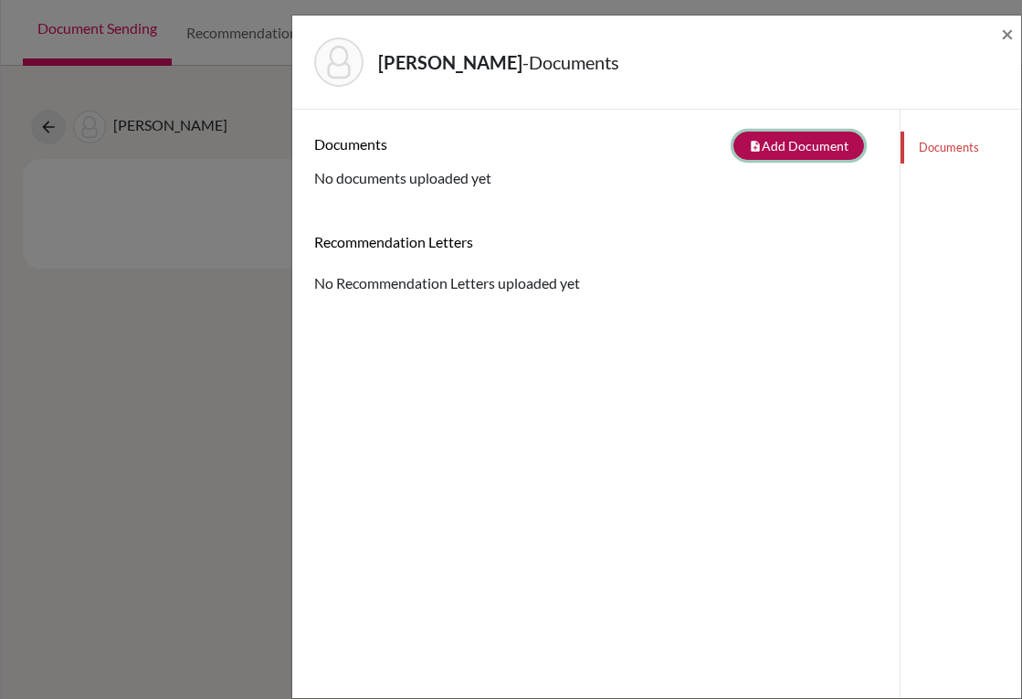
click at [749, 152] on icon "note_add" at bounding box center [755, 146] width 13 height 13
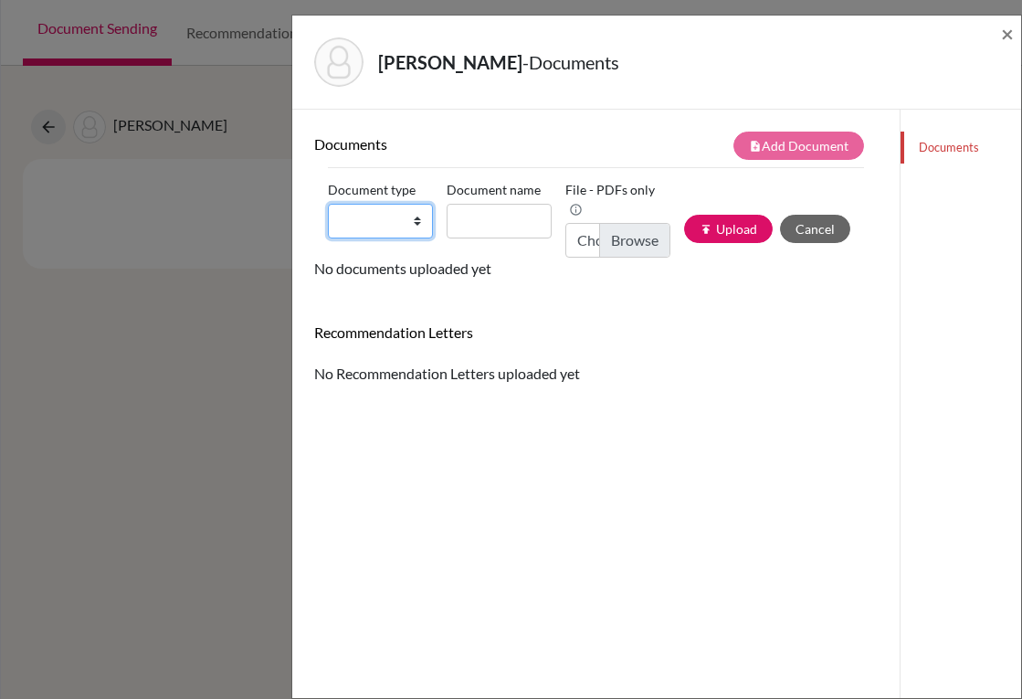
click at [418, 222] on select "Change explanation for Common App reports Counselor recommendation Internationa…" at bounding box center [380, 221] width 105 height 35
select select "2"
click at [328, 204] on select "Change explanation for Common App reports Counselor recommendation Internationa…" at bounding box center [380, 221] width 105 height 35
click at [499, 217] on input "Document name" at bounding box center [499, 221] width 105 height 35
type input "Transcript 9-11"
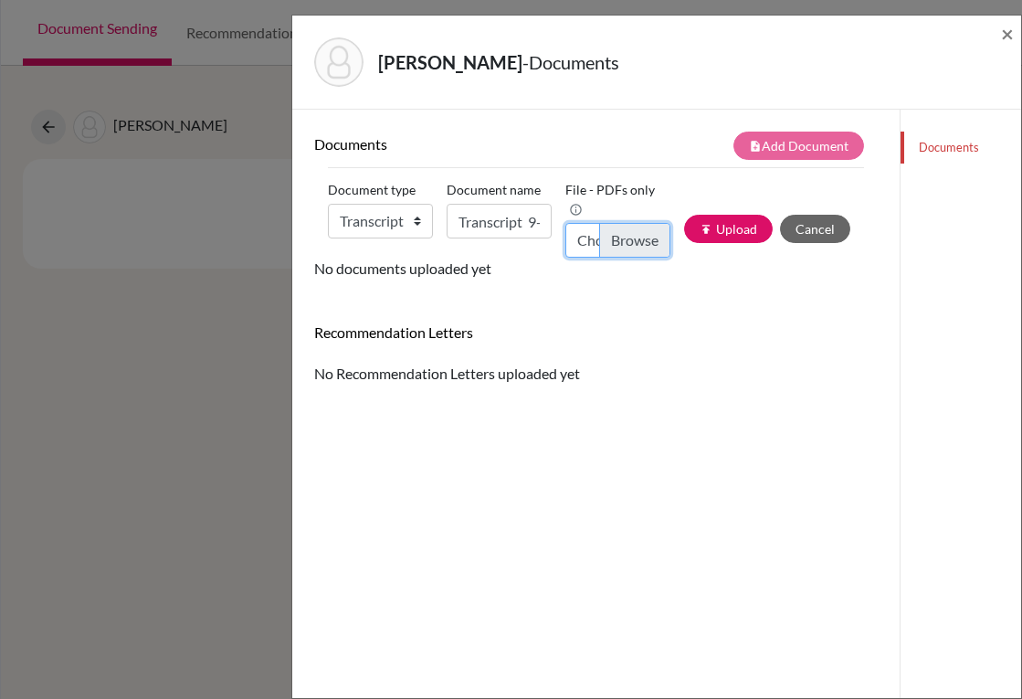
click at [623, 249] on input "Choose file" at bounding box center [618, 240] width 105 height 35
type input "C:\fakepath\[PERSON_NAME].pdf"
click at [721, 230] on button "publish Upload" at bounding box center [728, 229] width 89 height 28
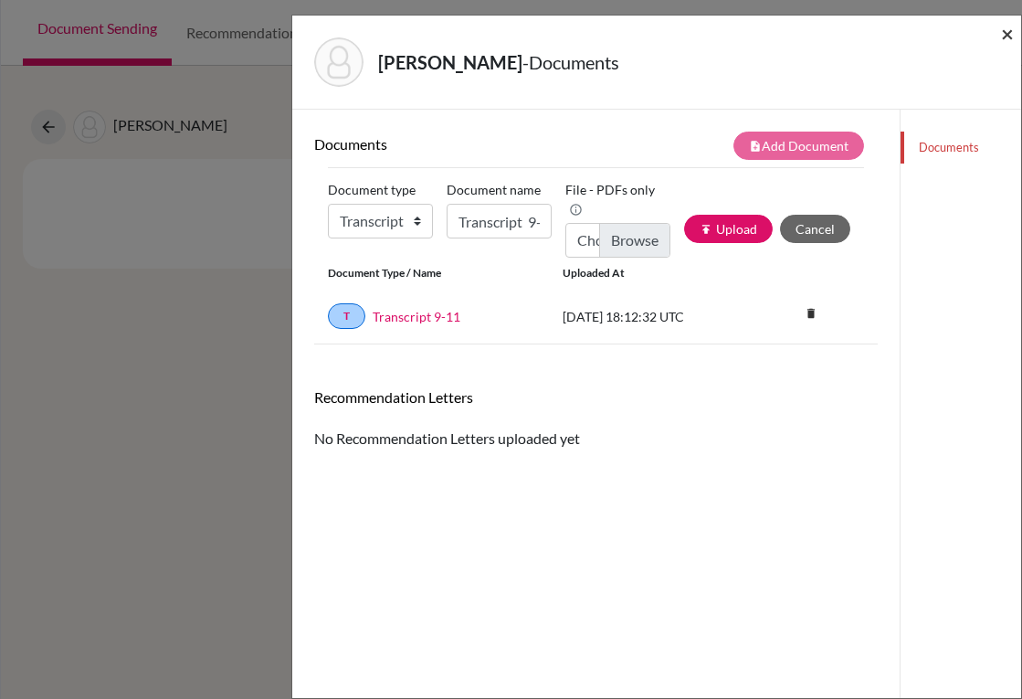
click at [1013, 34] on span "×" at bounding box center [1007, 33] width 13 height 26
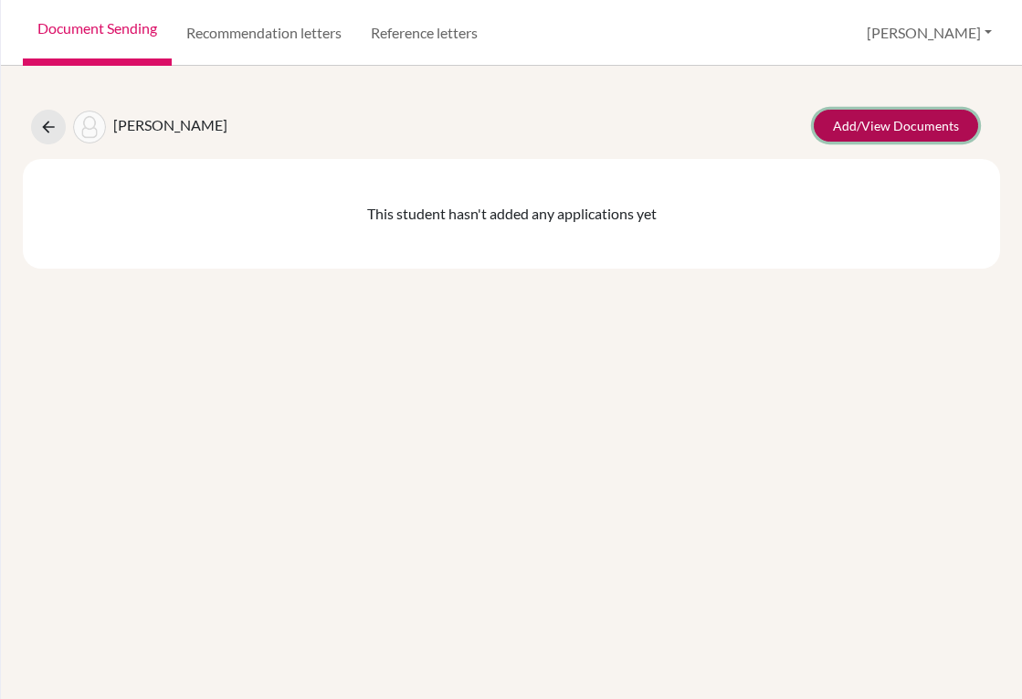
click at [857, 132] on link "Add/View Documents" at bounding box center [896, 126] width 164 height 32
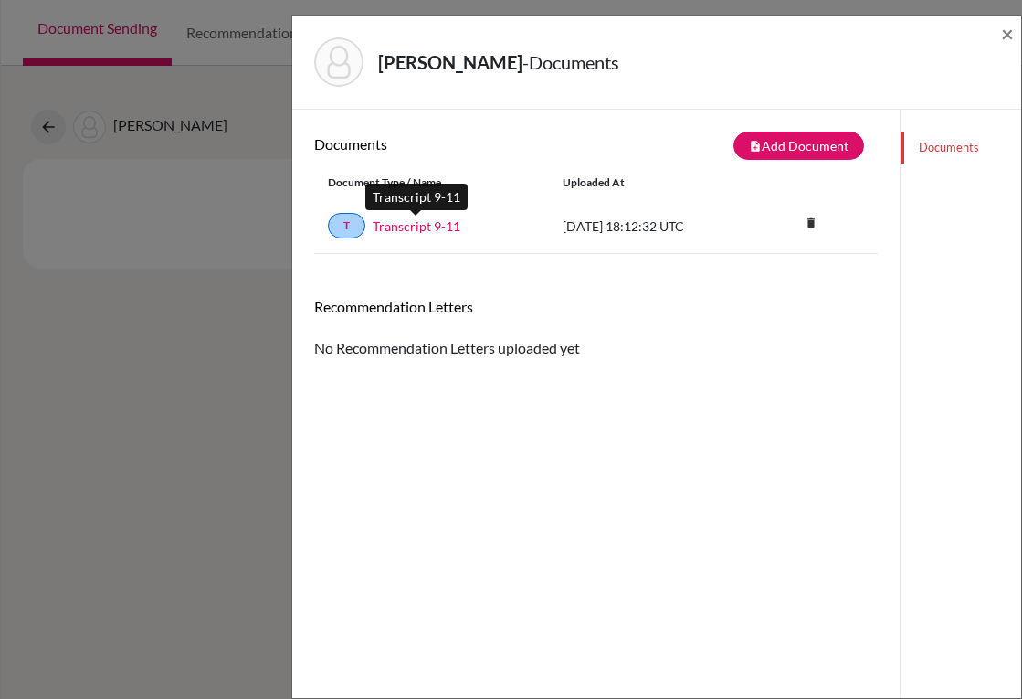
click at [407, 231] on link "Transcript 9-11" at bounding box center [417, 226] width 88 height 19
click at [798, 221] on icon "delete" at bounding box center [811, 222] width 27 height 27
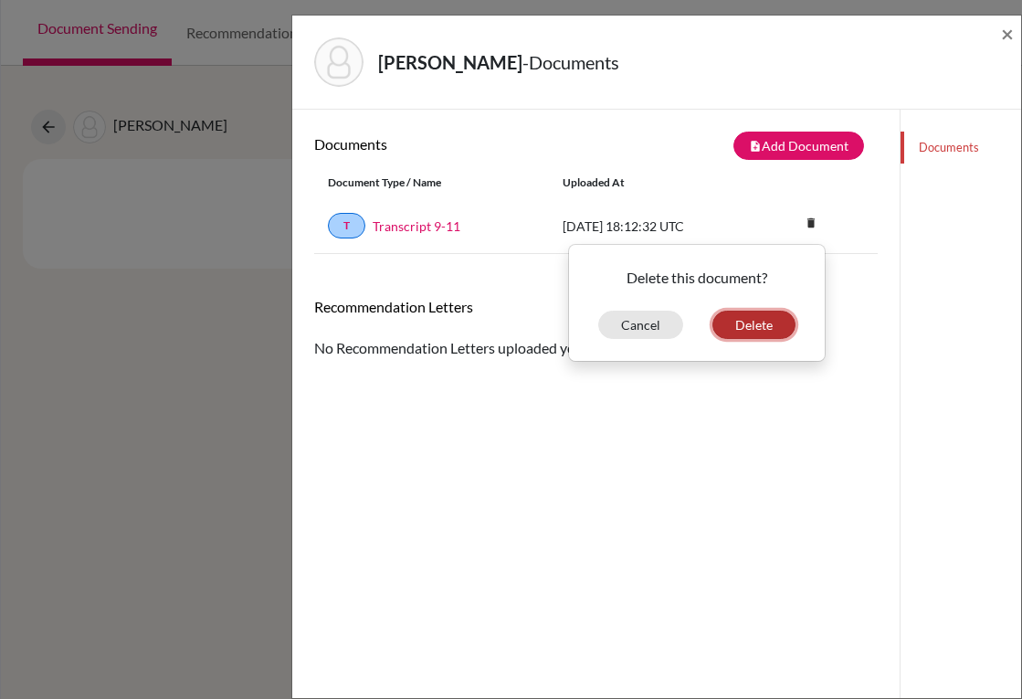
click at [746, 331] on button "Delete" at bounding box center [754, 325] width 83 height 28
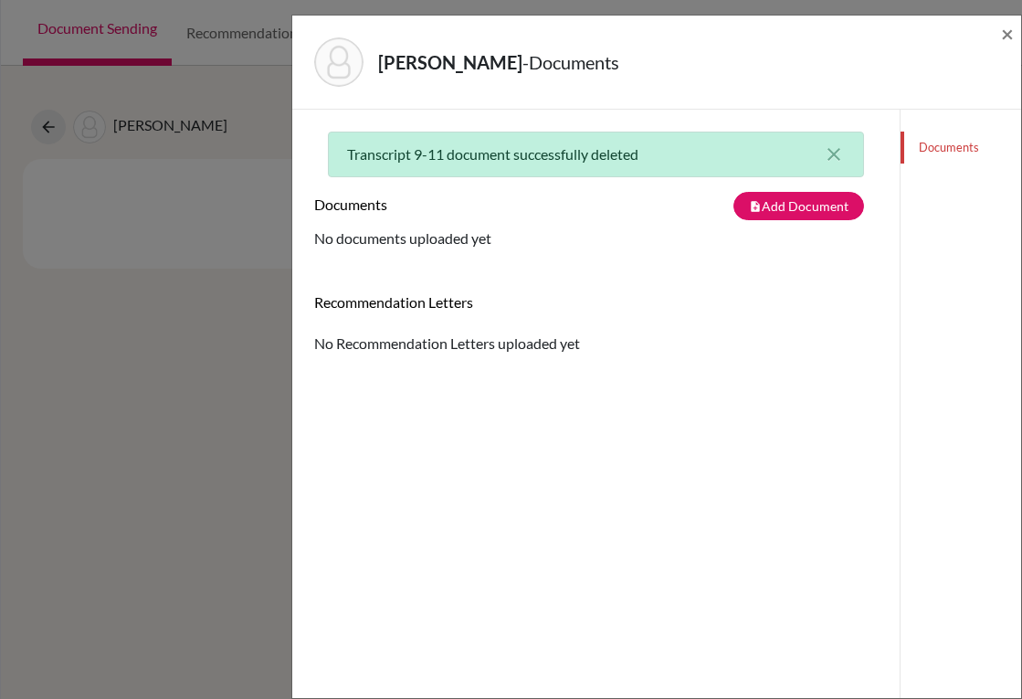
click at [998, 34] on div "Galeano, Alberto - Documents ×" at bounding box center [657, 62] width 714 height 79
click at [1002, 35] on span "×" at bounding box center [1007, 33] width 13 height 26
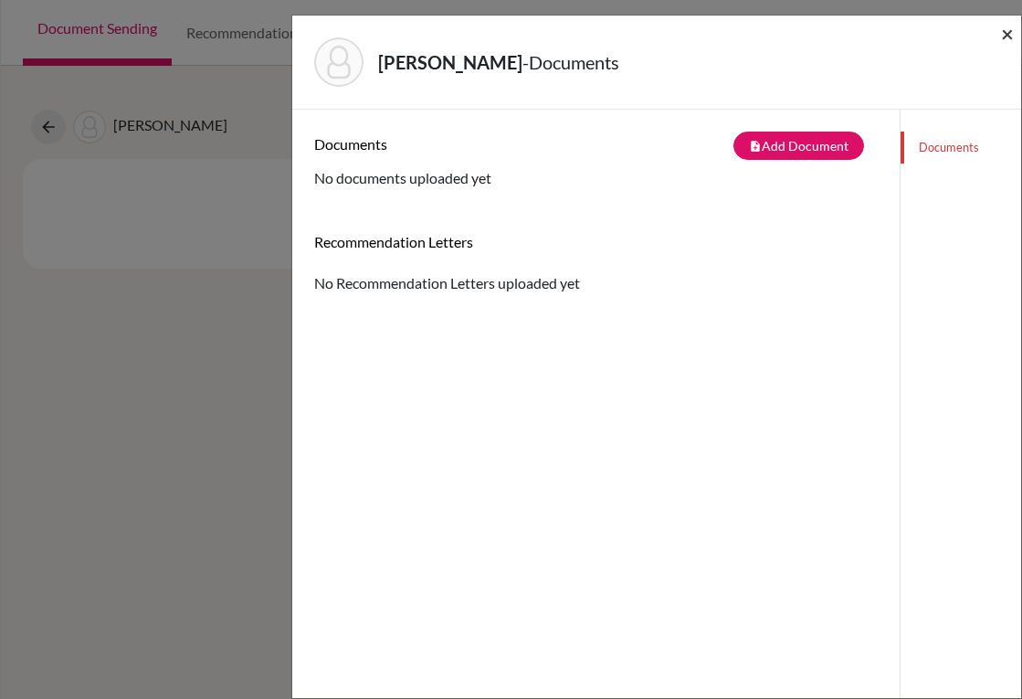
click at [1012, 32] on span "×" at bounding box center [1007, 33] width 13 height 26
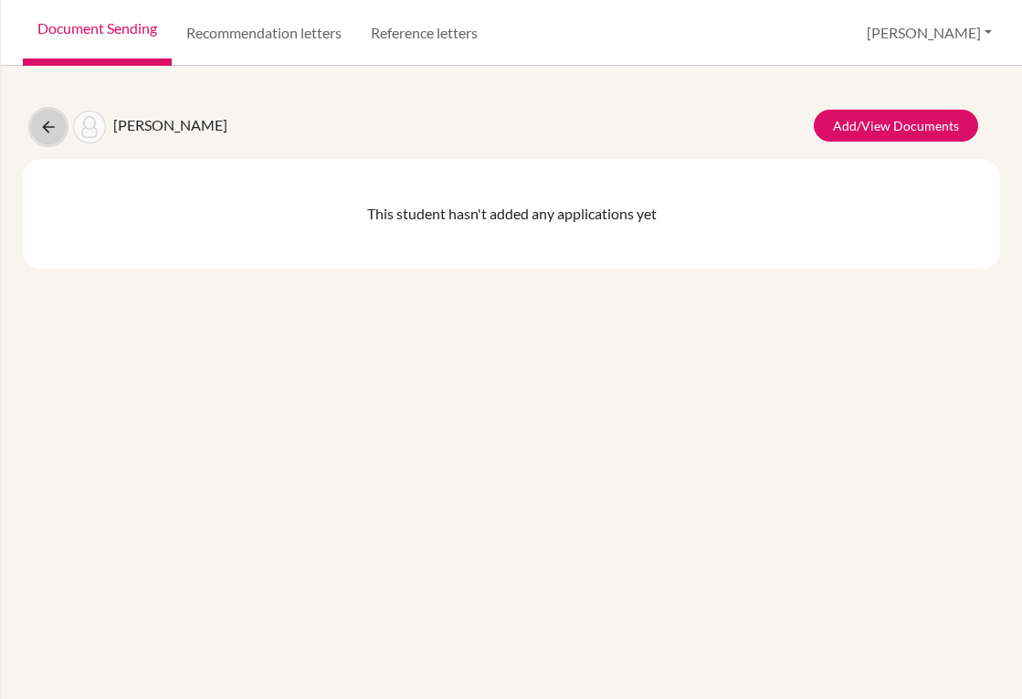
click at [43, 132] on icon at bounding box center [48, 127] width 18 height 18
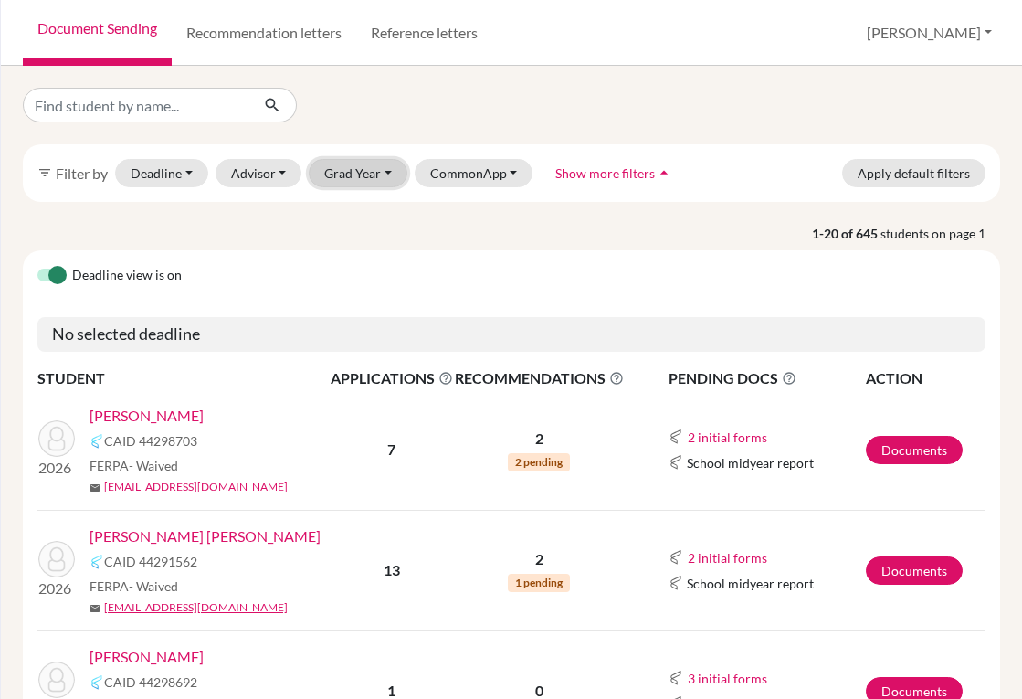
click at [380, 176] on button "Grad Year" at bounding box center [358, 173] width 99 height 28
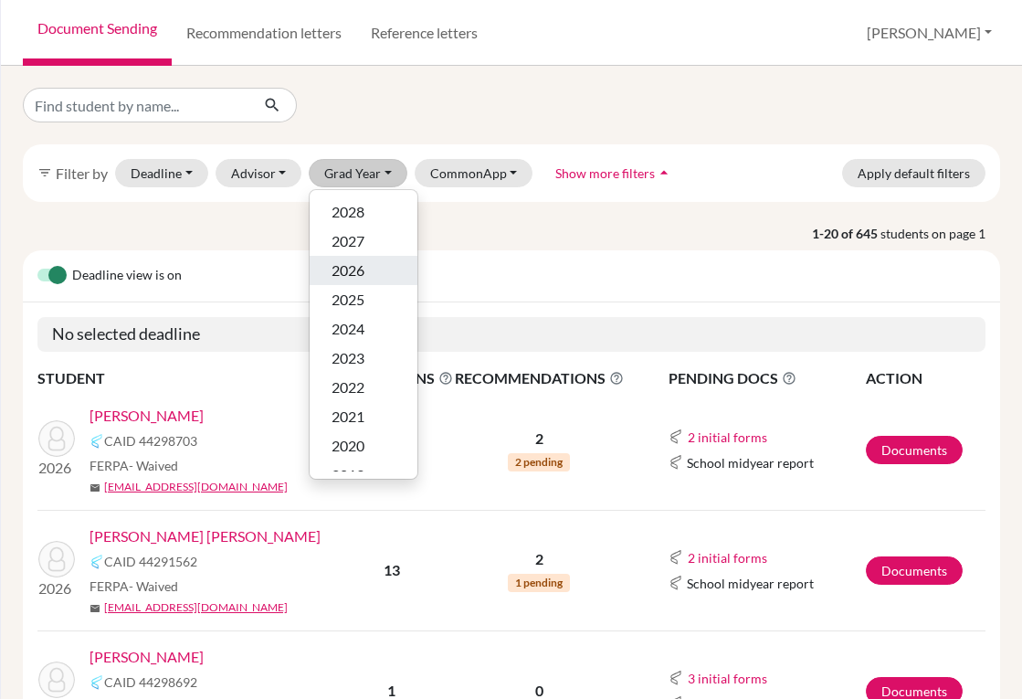
click at [368, 265] on div "2026" at bounding box center [364, 270] width 64 height 22
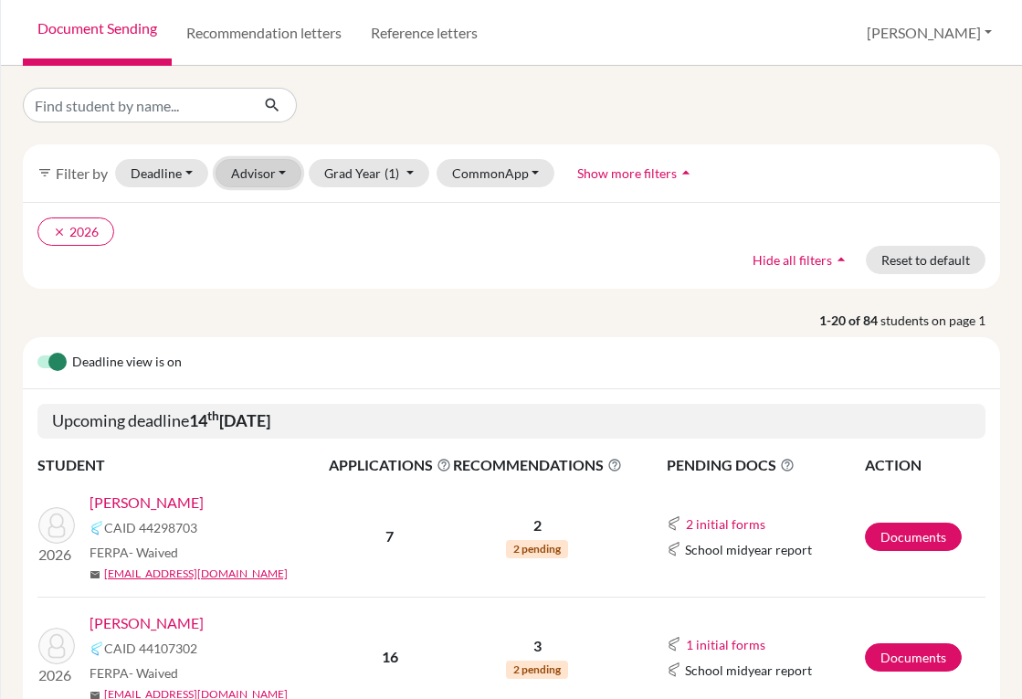
click at [280, 180] on button "Advisor" at bounding box center [259, 173] width 87 height 28
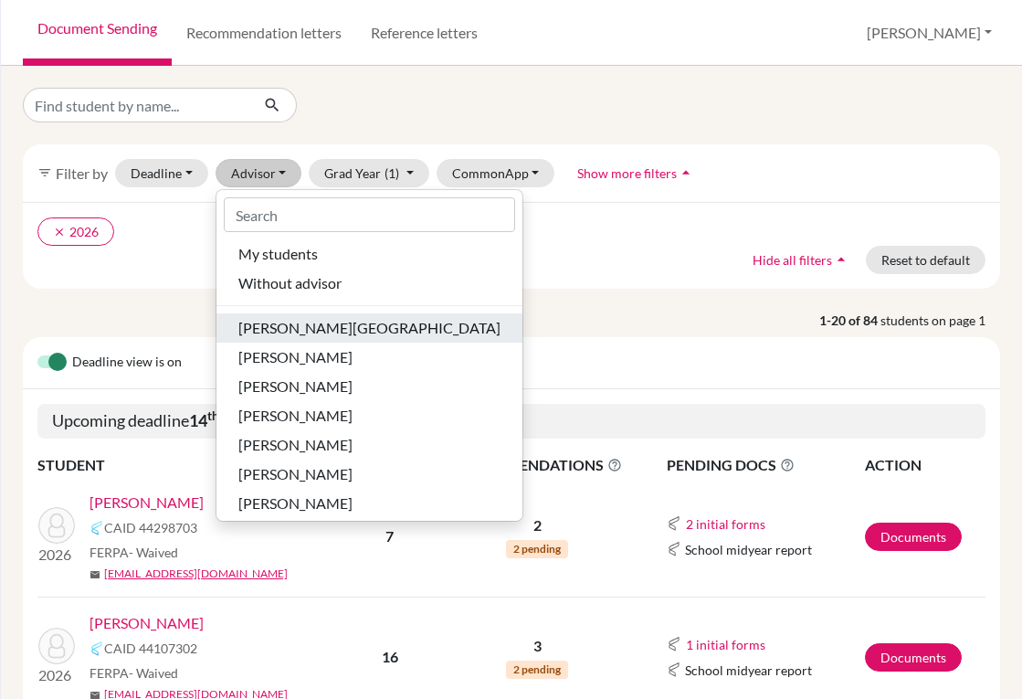
click at [279, 330] on span "Aviles, Yolanda" at bounding box center [369, 328] width 262 height 22
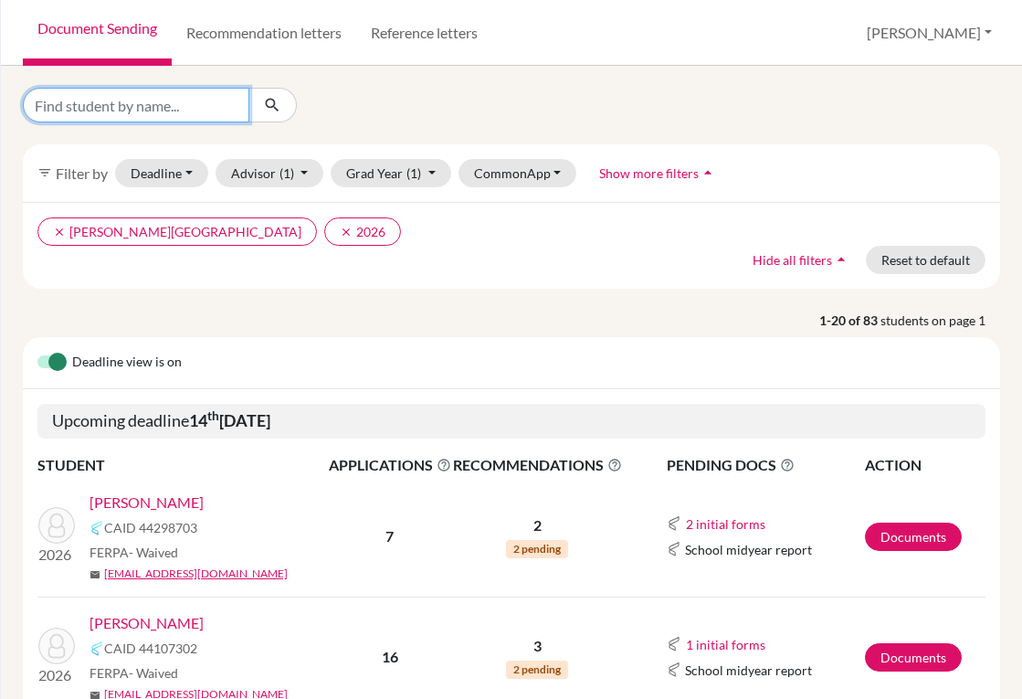
click at [167, 100] on input "Find student by name..." at bounding box center [136, 105] width 227 height 35
type input "galo"
click at [282, 110] on button "submit" at bounding box center [273, 105] width 48 height 35
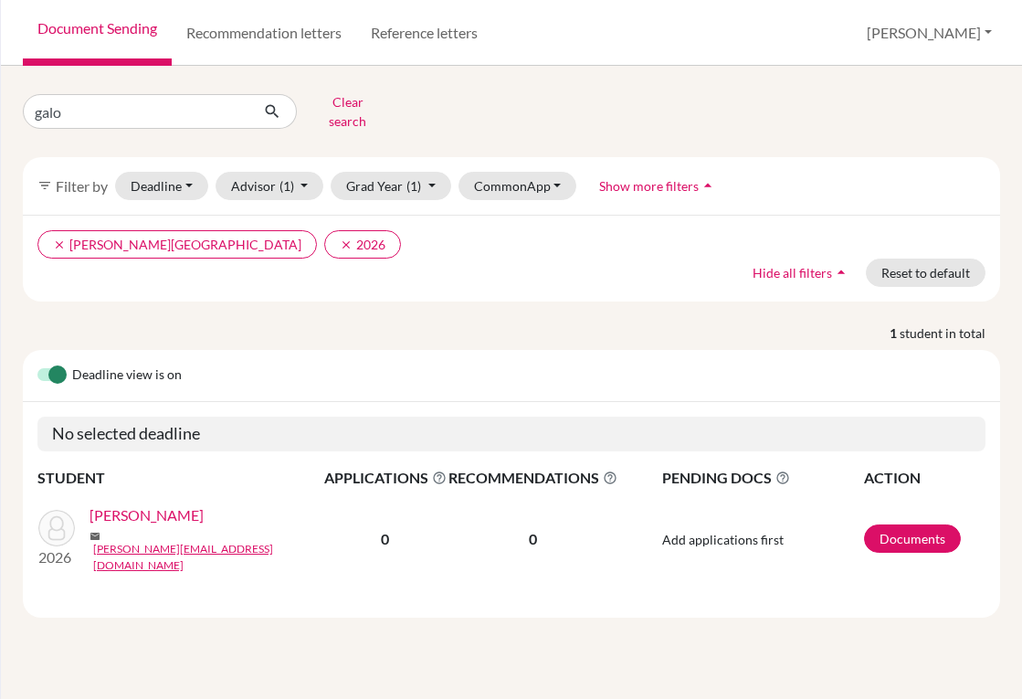
click at [169, 507] on link "Galo, Andrea" at bounding box center [147, 515] width 114 height 22
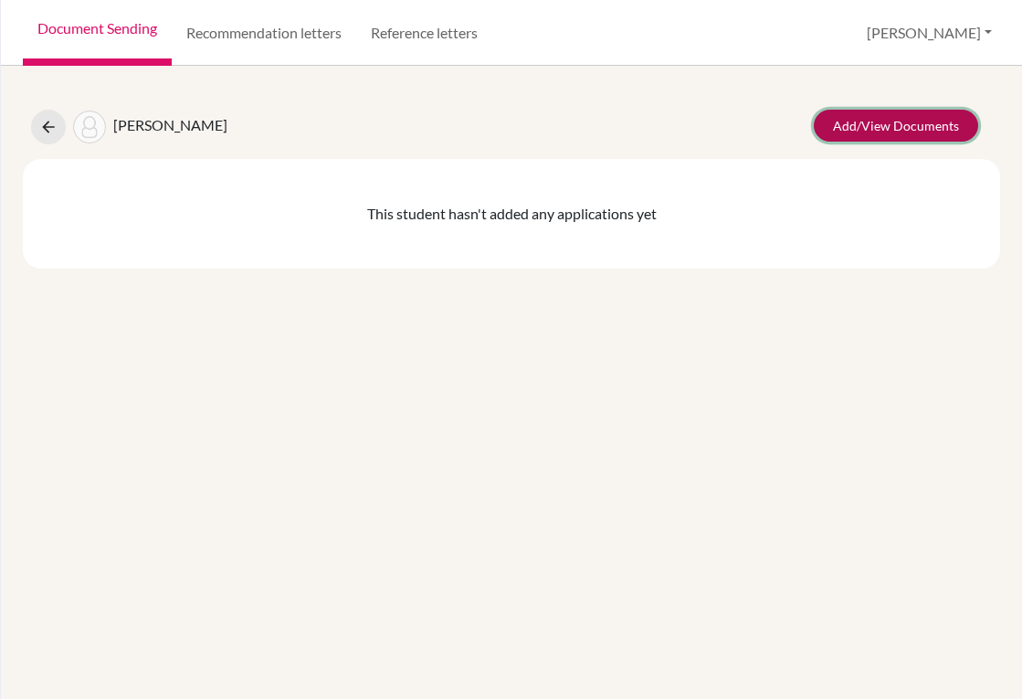
click at [873, 119] on link "Add/View Documents" at bounding box center [896, 126] width 164 height 32
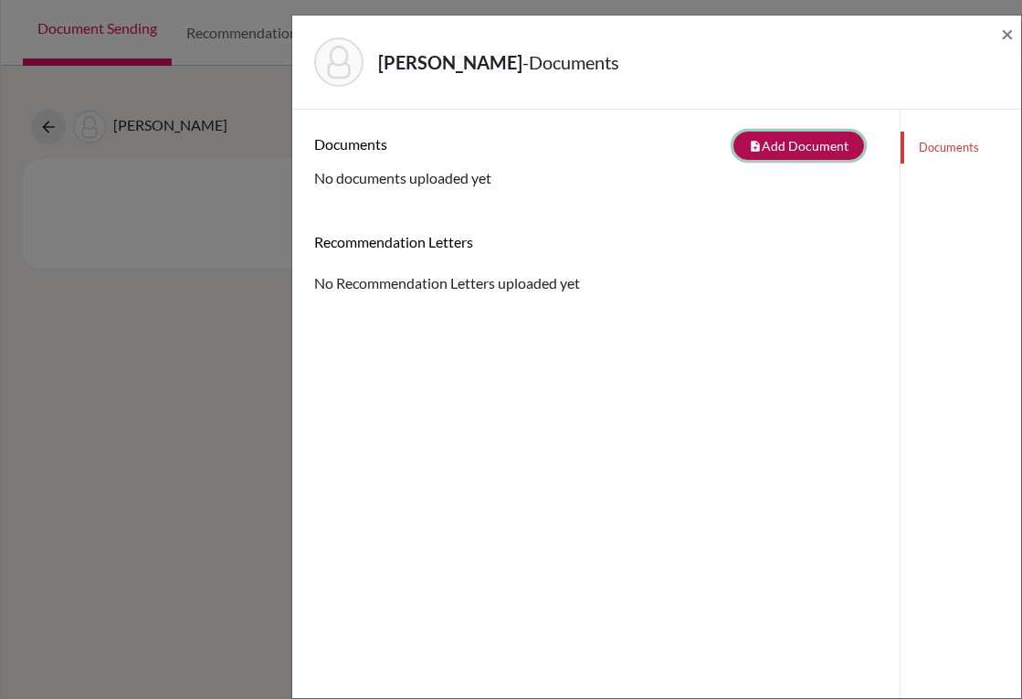
click at [789, 147] on button "note_add Add Document" at bounding box center [799, 146] width 131 height 28
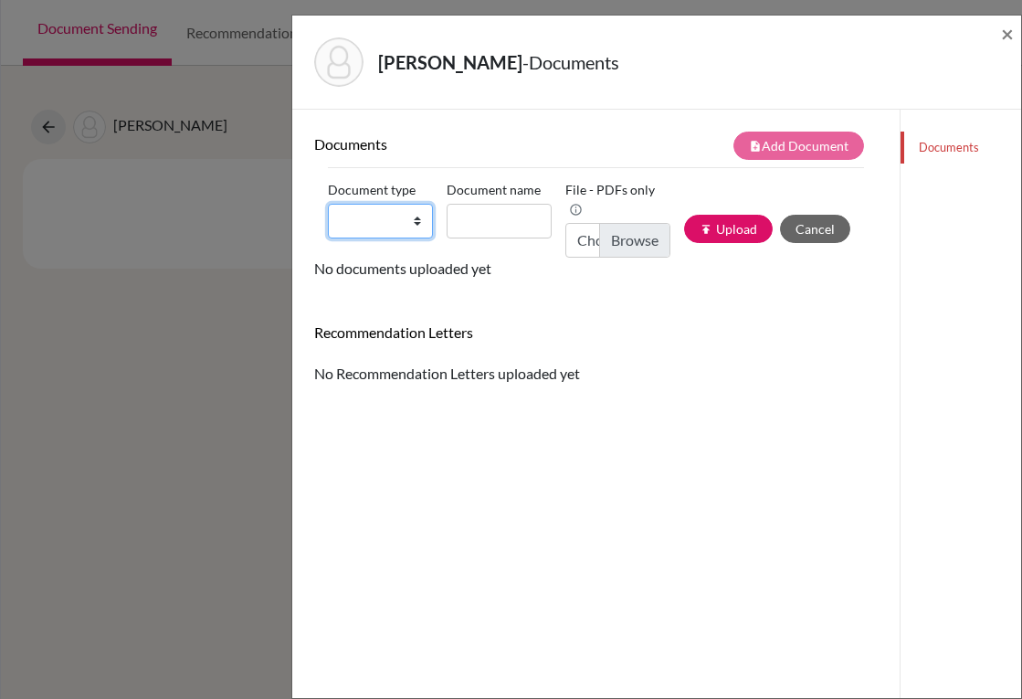
click at [412, 233] on select "Change explanation for Common App reports Counselor recommendation Internationa…" at bounding box center [380, 221] width 105 height 35
select select "2"
click at [328, 204] on select "Change explanation for Common App reports Counselor recommendation Internationa…" at bounding box center [380, 221] width 105 height 35
click at [489, 223] on input "Document name" at bounding box center [499, 221] width 105 height 35
type input "Transcript 9-11"
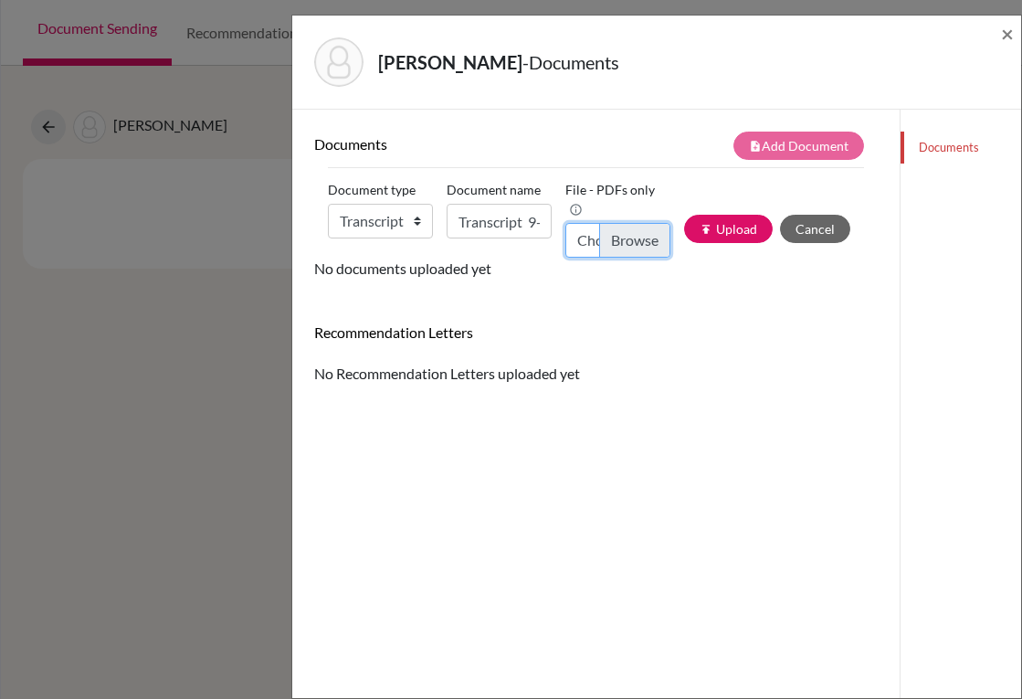
click at [627, 236] on input "Choose file" at bounding box center [618, 240] width 105 height 35
type input "C:\fakepath\Andrea Galo_Transcripts.pdf"
click at [703, 230] on button "publish Upload" at bounding box center [728, 229] width 89 height 28
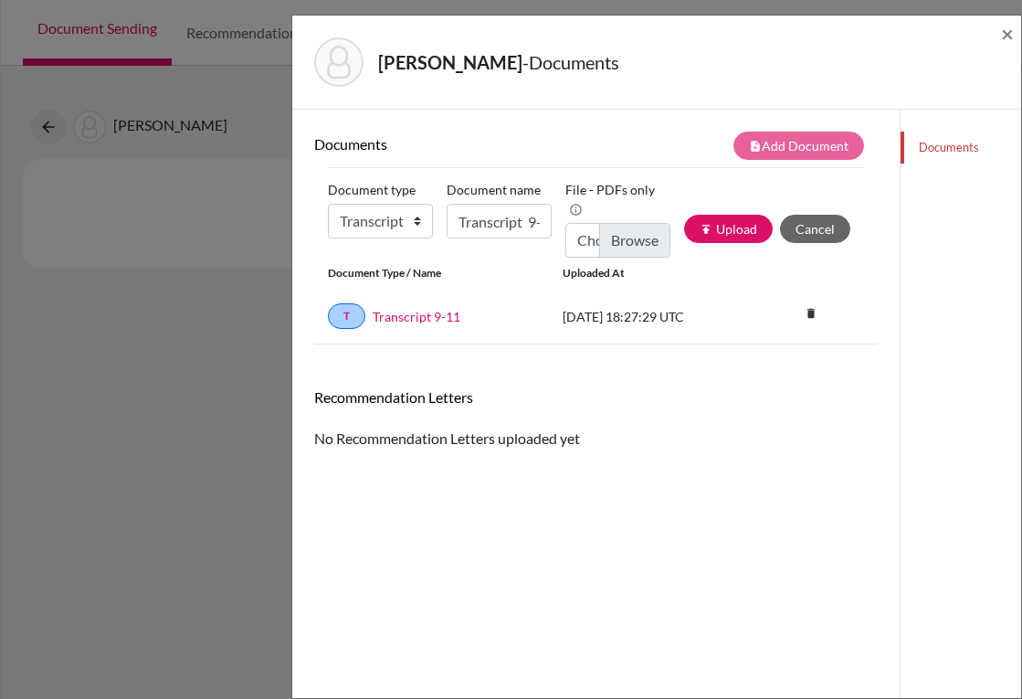
click at [1017, 37] on div "Galo, Andrea - Documents ×" at bounding box center [656, 63] width 729 height 94
click at [1008, 37] on span "×" at bounding box center [1007, 33] width 13 height 26
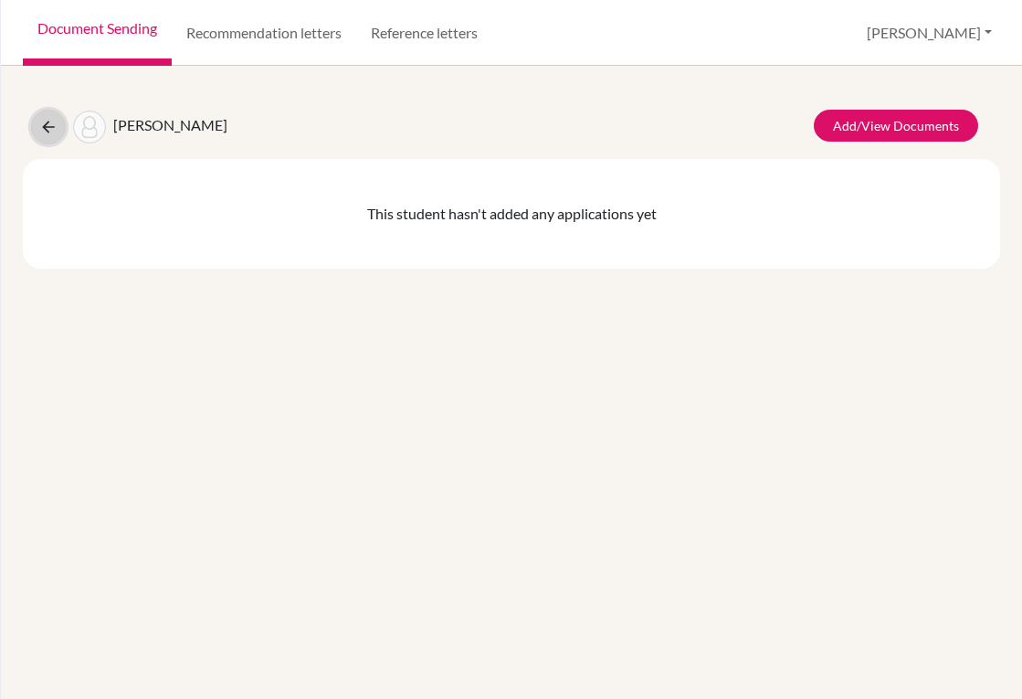
click at [52, 132] on icon at bounding box center [48, 127] width 18 height 18
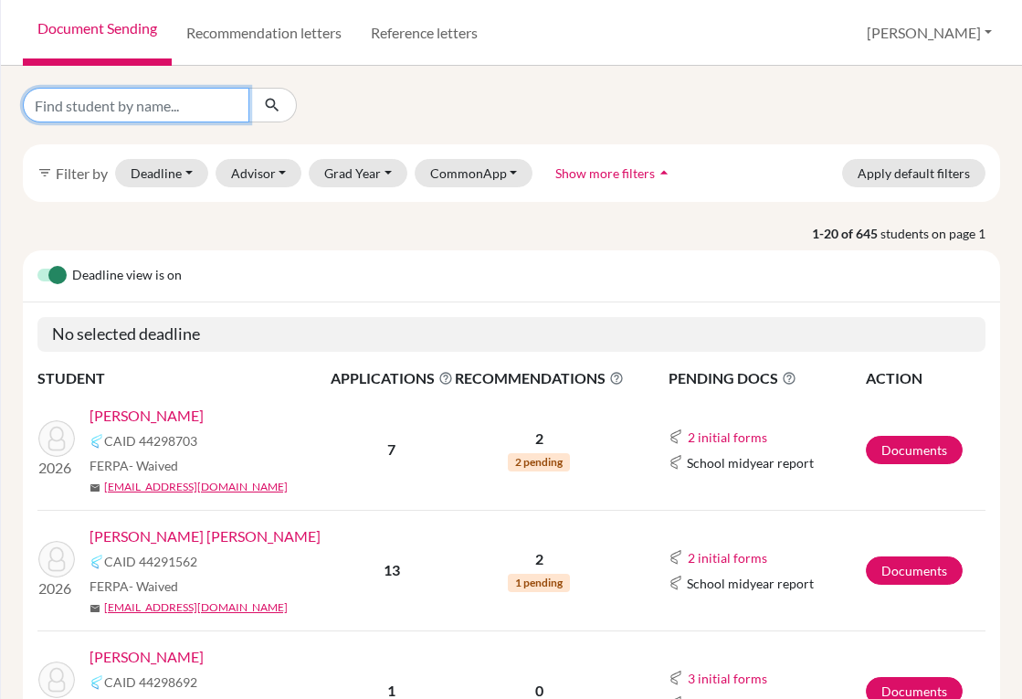
click at [169, 104] on input "Find student by name..." at bounding box center [136, 105] width 227 height 35
type input "[PERSON_NAME]"
click at [287, 103] on button "submit" at bounding box center [273, 105] width 48 height 35
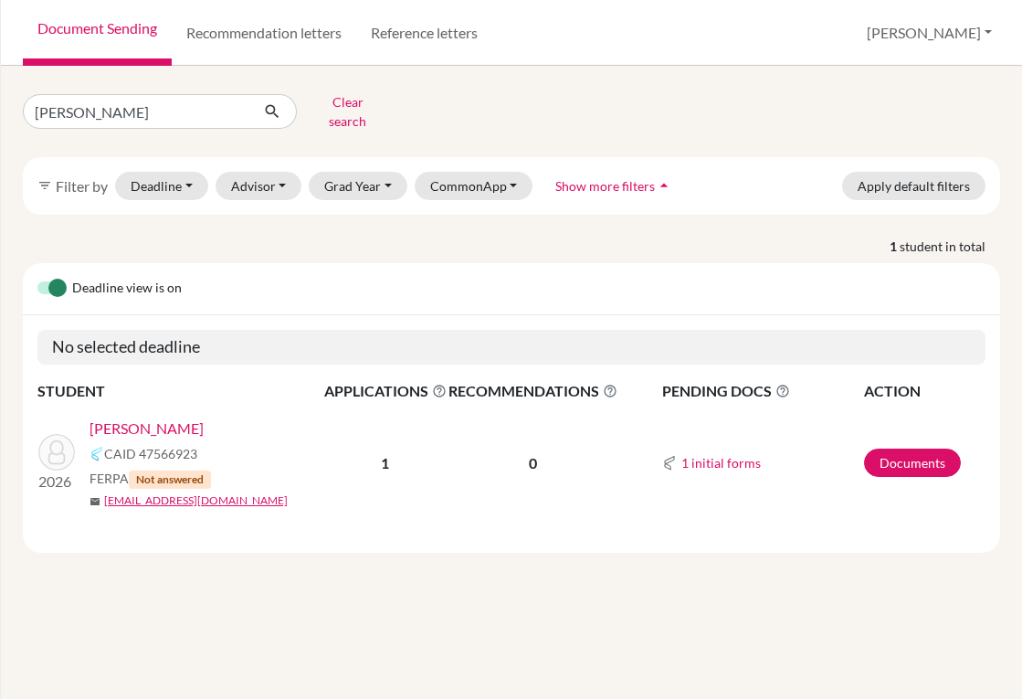
click at [107, 418] on link "[PERSON_NAME]" at bounding box center [147, 429] width 114 height 22
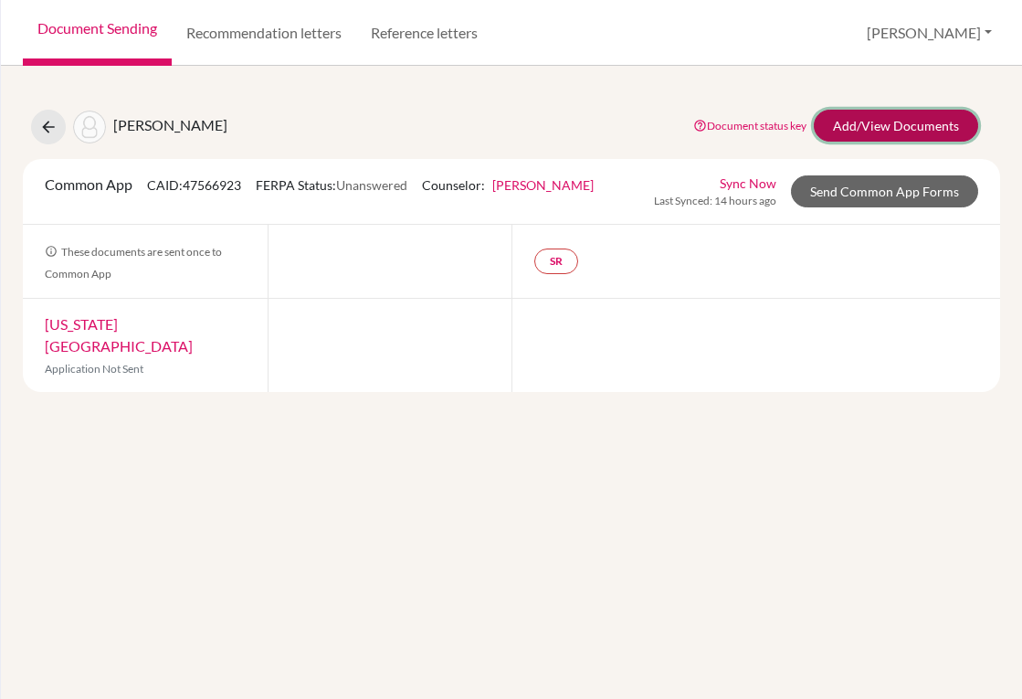
click at [867, 124] on link "Add/View Documents" at bounding box center [896, 126] width 164 height 32
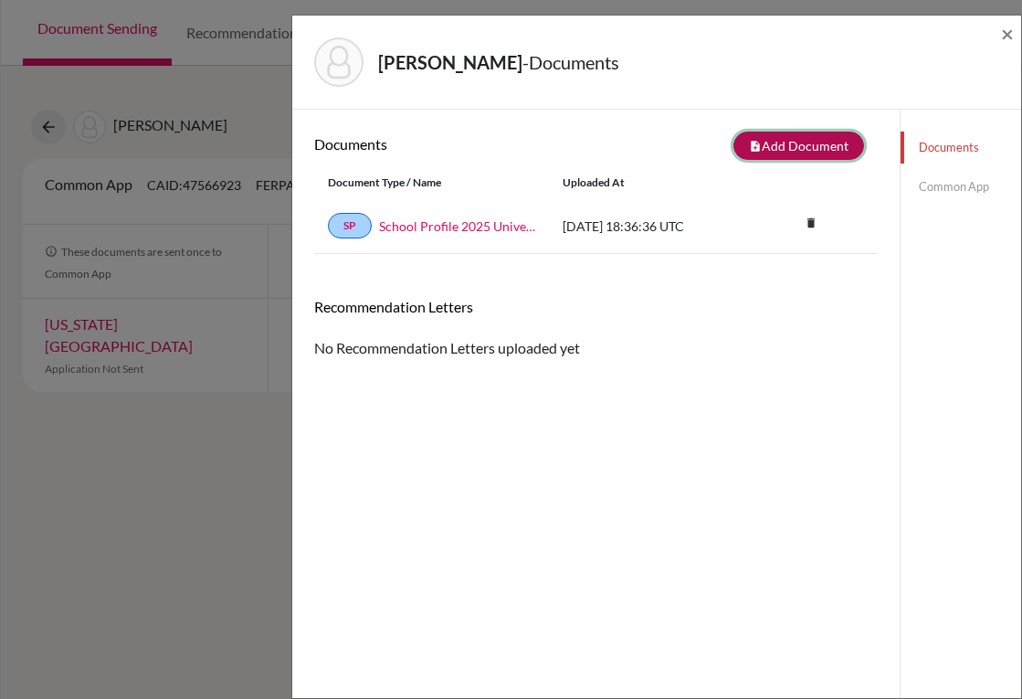
click at [763, 148] on button "note_add Add Document" at bounding box center [799, 146] width 131 height 28
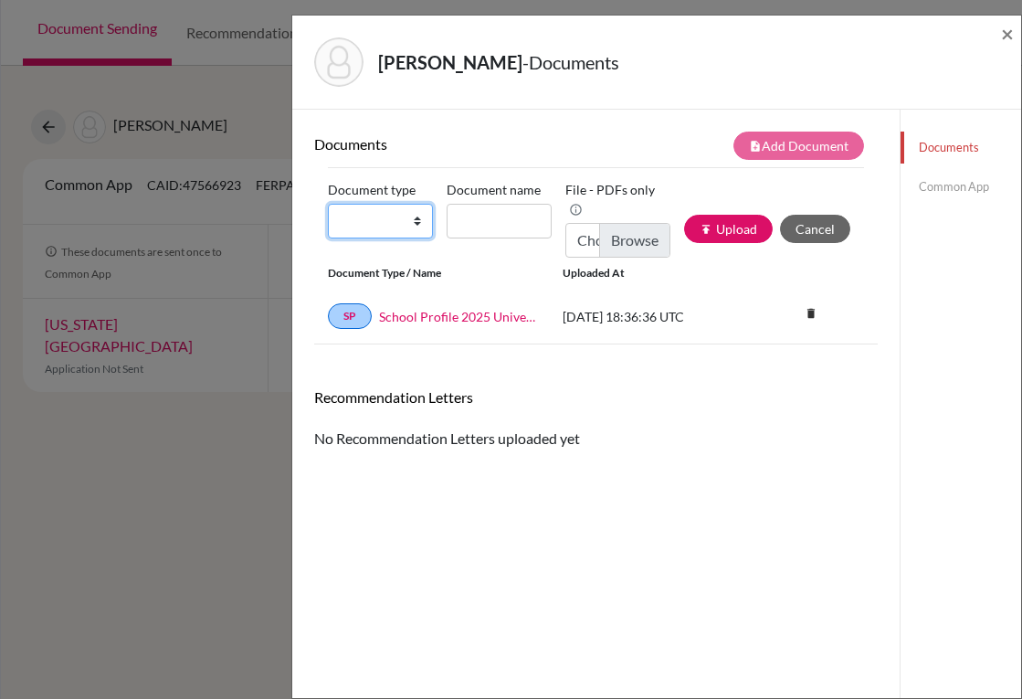
click at [413, 216] on select "Change explanation for Common App reports Counselor recommendation Internationa…" at bounding box center [380, 221] width 105 height 35
select select "2"
click at [328, 204] on select "Change explanation for Common App reports Counselor recommendation Internationa…" at bounding box center [380, 221] width 105 height 35
click at [510, 222] on input "Document name" at bounding box center [499, 221] width 105 height 35
type input "Transcript 9-11"
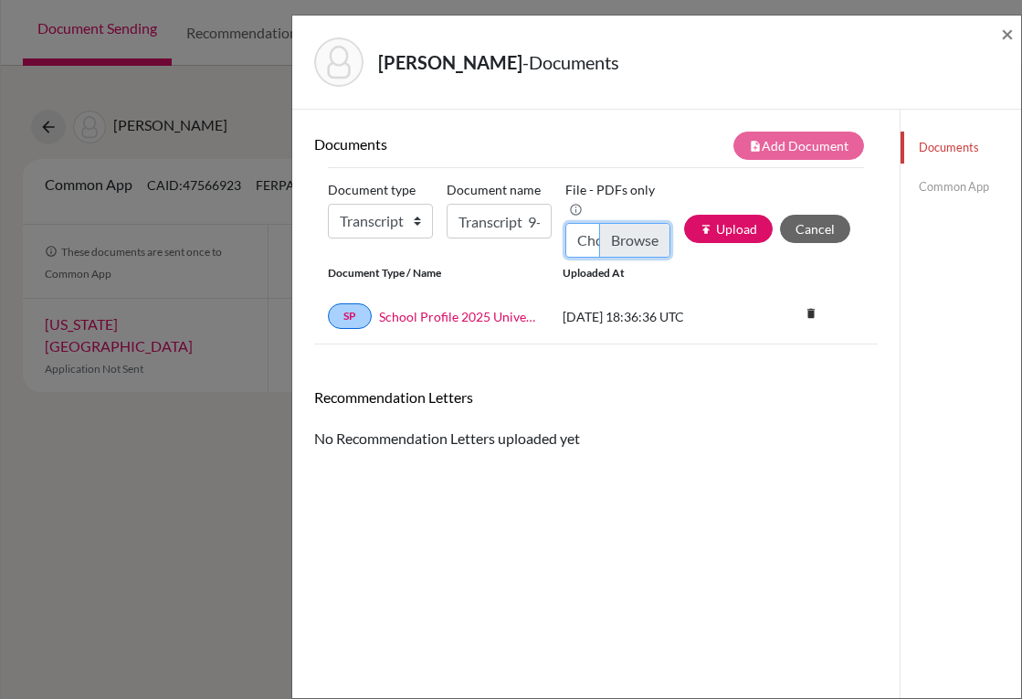
click at [608, 242] on input "Choose file" at bounding box center [618, 240] width 105 height 35
type input "C:\fakepath\[PERSON_NAME].pdf"
click at [711, 217] on button "publish Upload" at bounding box center [728, 229] width 89 height 28
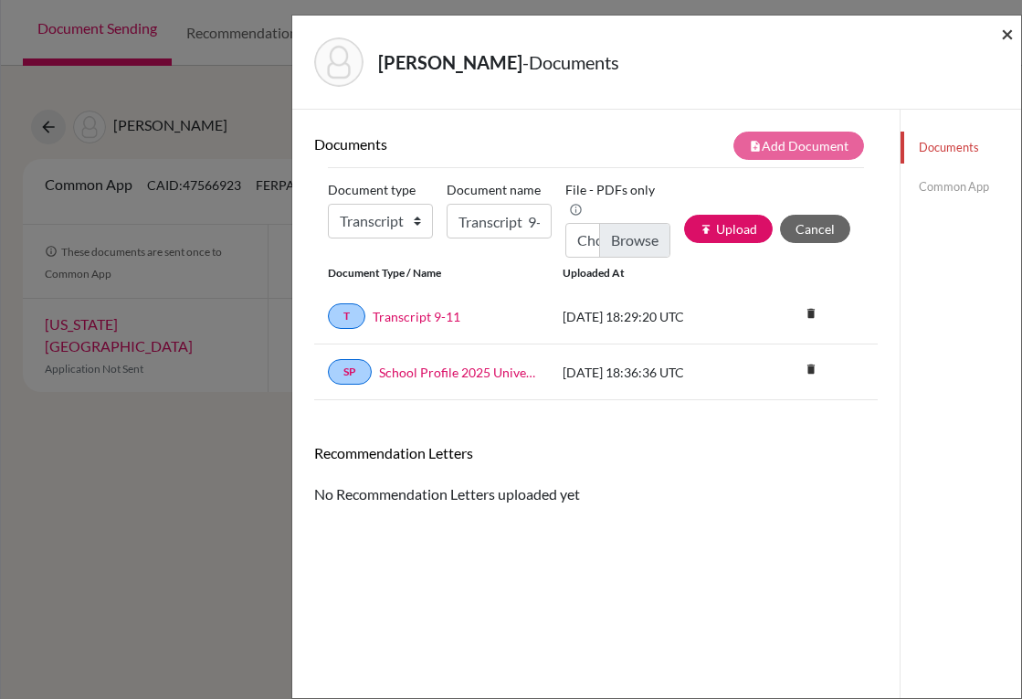
click at [1006, 37] on span "×" at bounding box center [1007, 33] width 13 height 26
